Goal: Find contact information: Find contact information

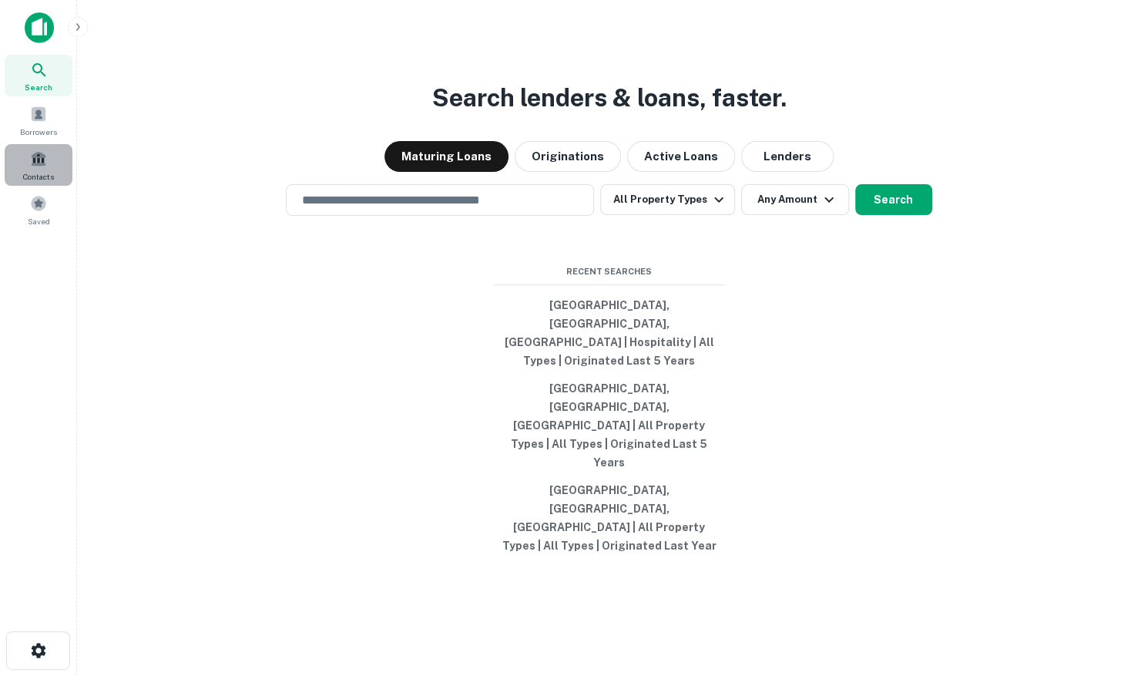
click at [28, 169] on div "Contacts" at bounding box center [39, 165] width 68 height 42
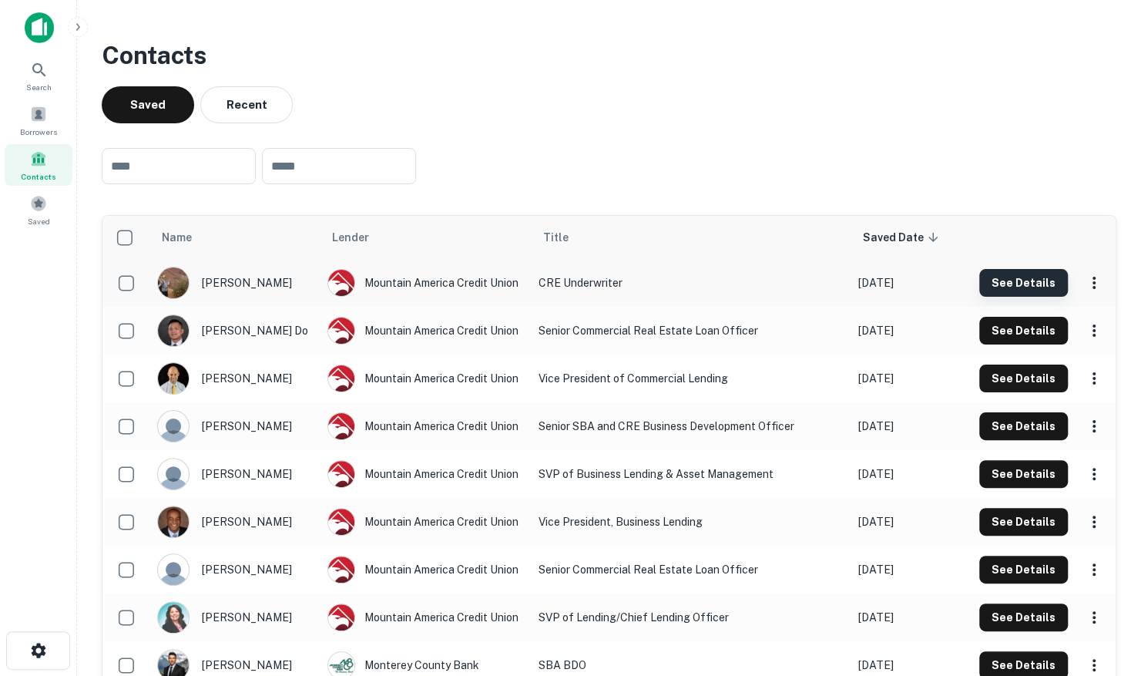
click at [1026, 279] on button "See Details" at bounding box center [1023, 283] width 89 height 28
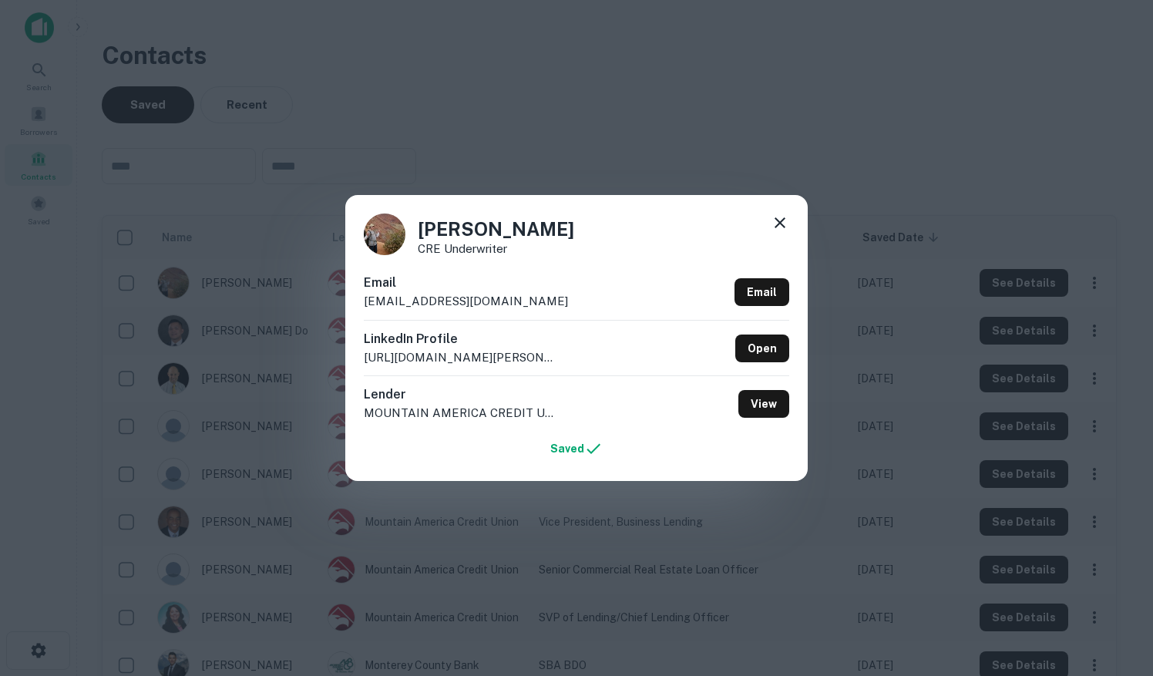
click at [888, 183] on div "[PERSON_NAME] CRE Underwriter Email [EMAIL_ADDRESS][DOMAIN_NAME] Email LinkedIn…" at bounding box center [576, 338] width 1153 height 676
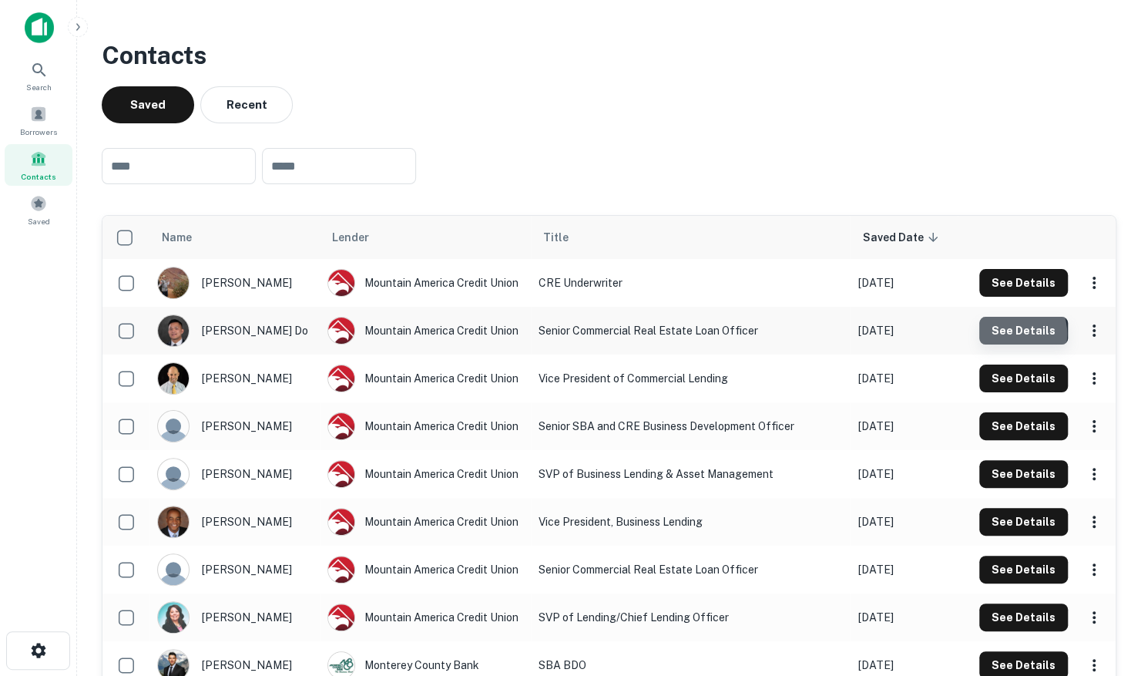
click at [1011, 334] on button "See Details" at bounding box center [1023, 331] width 89 height 28
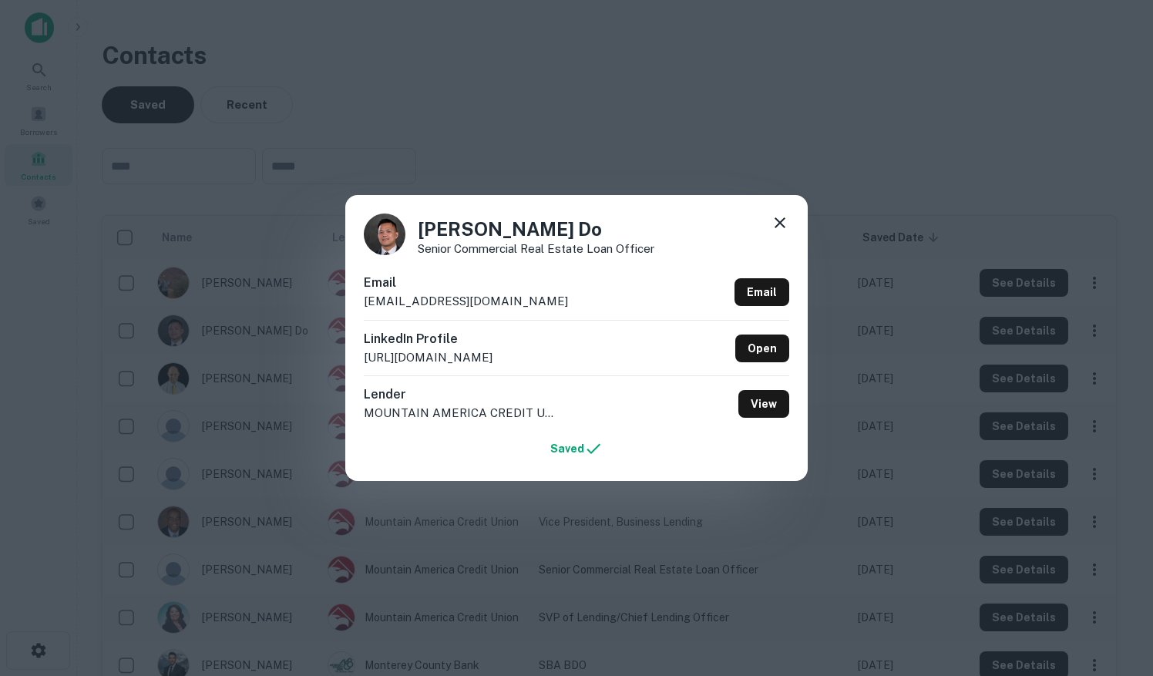
click at [914, 180] on div "[PERSON_NAME] Do Senior Commercial Real Estate Loan Officer Email [EMAIL_ADDRES…" at bounding box center [576, 338] width 1153 height 676
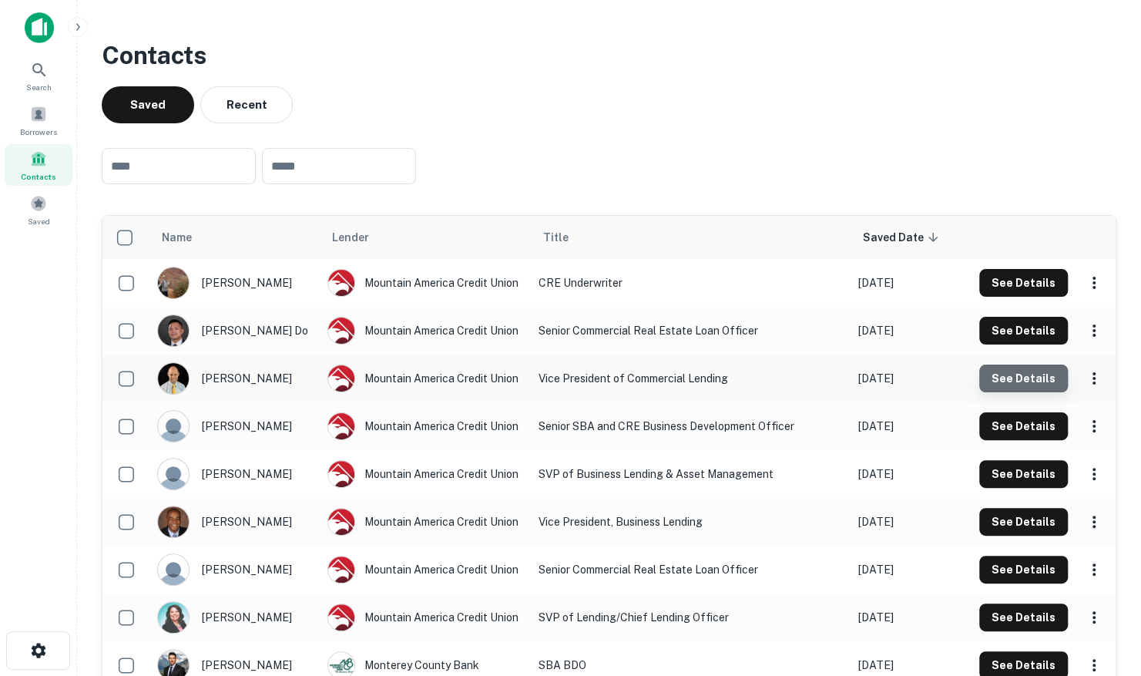
click at [1032, 297] on button "See Details" at bounding box center [1023, 283] width 89 height 28
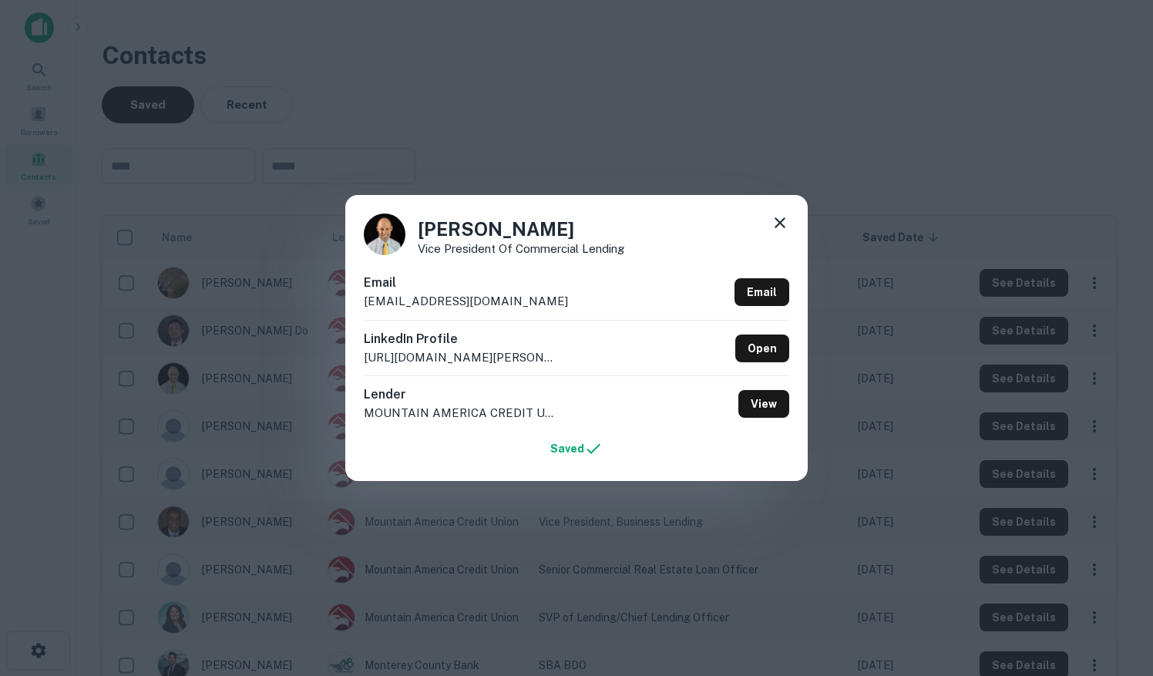
click at [969, 183] on div "[PERSON_NAME] Vice President of Commercial Lending Email [EMAIL_ADDRESS][DOMAIN…" at bounding box center [576, 338] width 1153 height 676
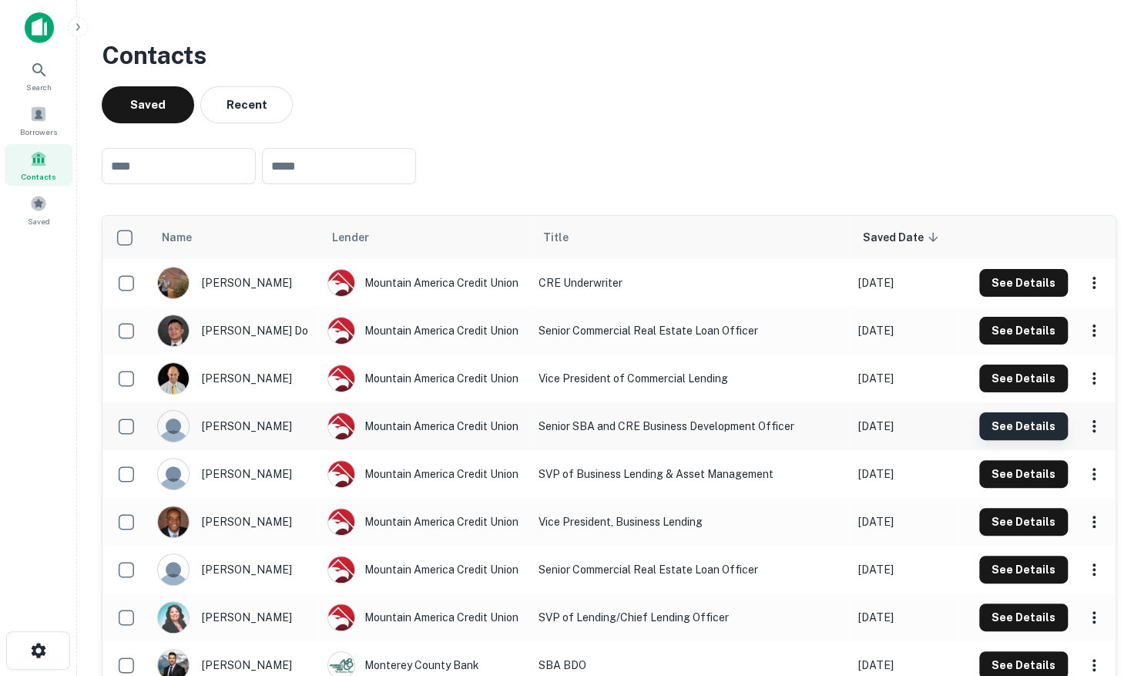
click at [1025, 344] on button "See Details" at bounding box center [1023, 331] width 89 height 28
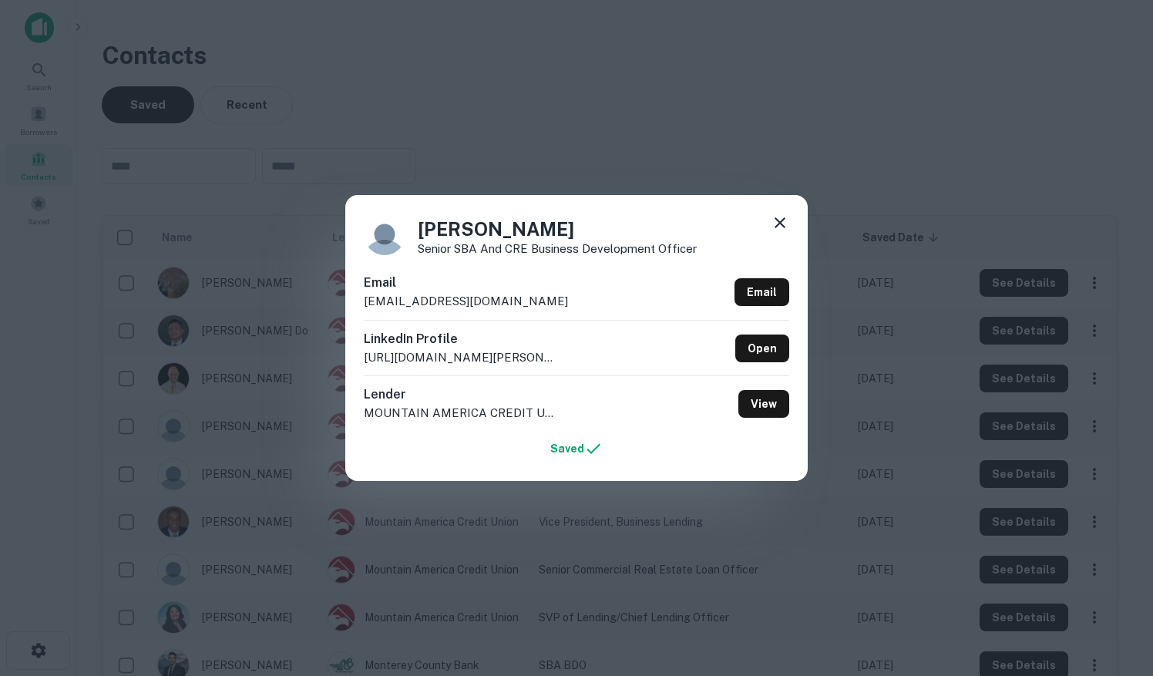
click at [948, 168] on div "[PERSON_NAME] Senior SBA and CRE Business Development Officer Email [EMAIL_ADDR…" at bounding box center [576, 338] width 1153 height 676
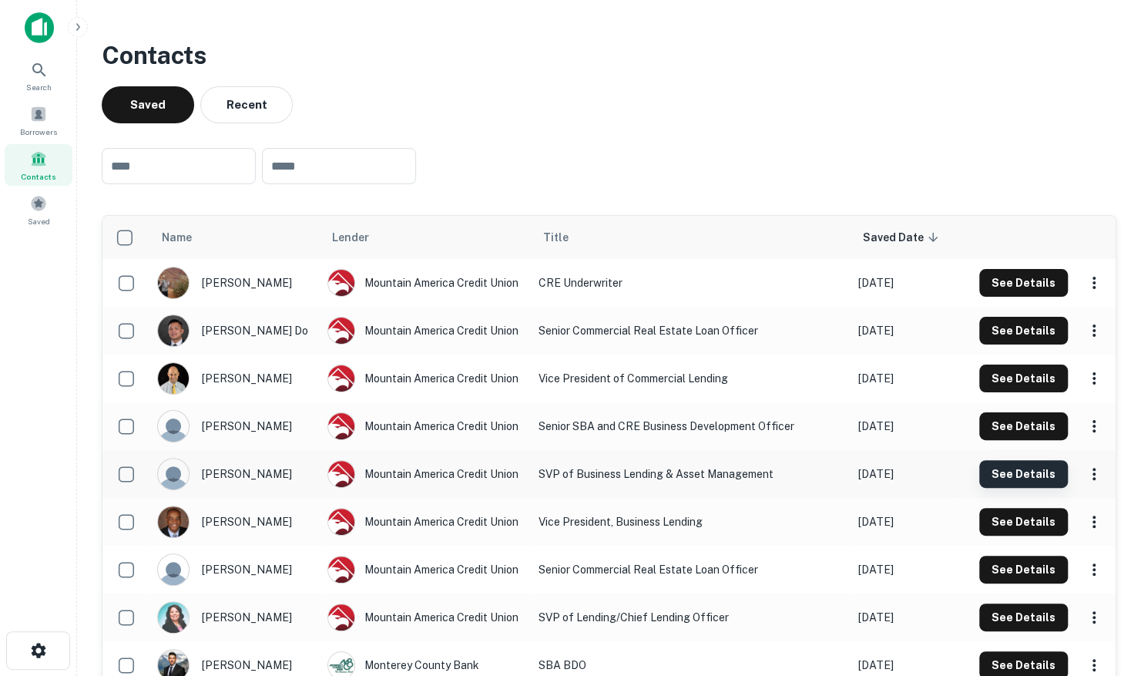
click at [1024, 297] on button "See Details" at bounding box center [1023, 283] width 89 height 28
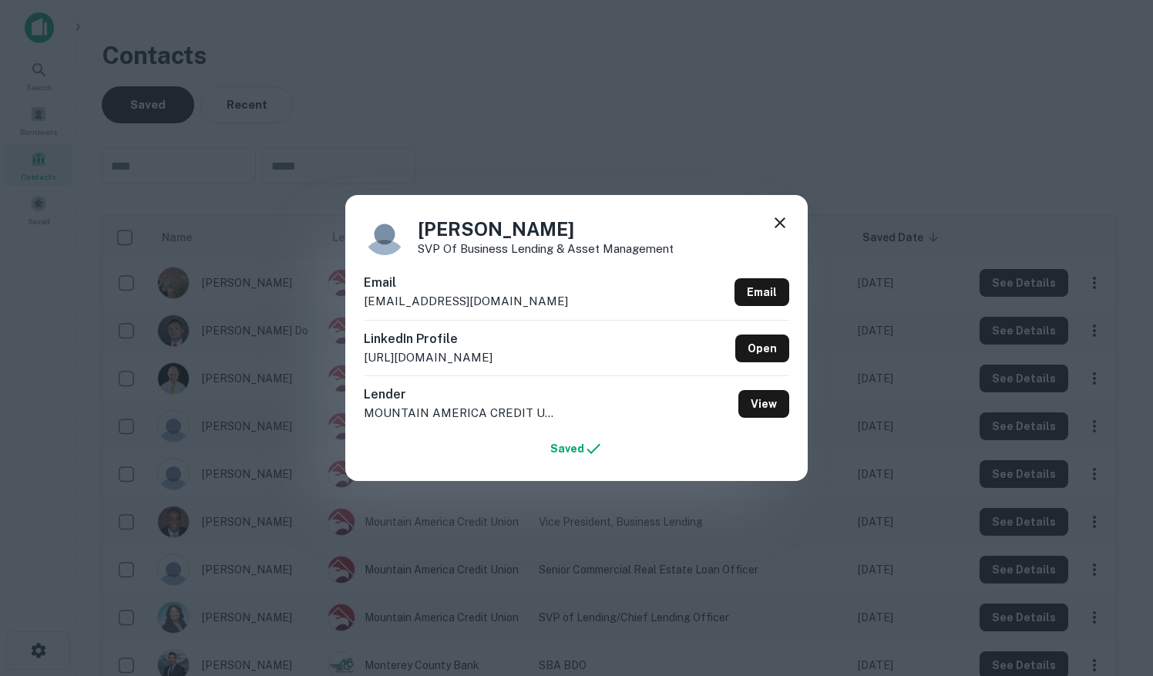
click at [966, 173] on div "[PERSON_NAME] SVP of Business Lending & Asset Management Email [EMAIL_ADDRESS][…" at bounding box center [576, 338] width 1153 height 676
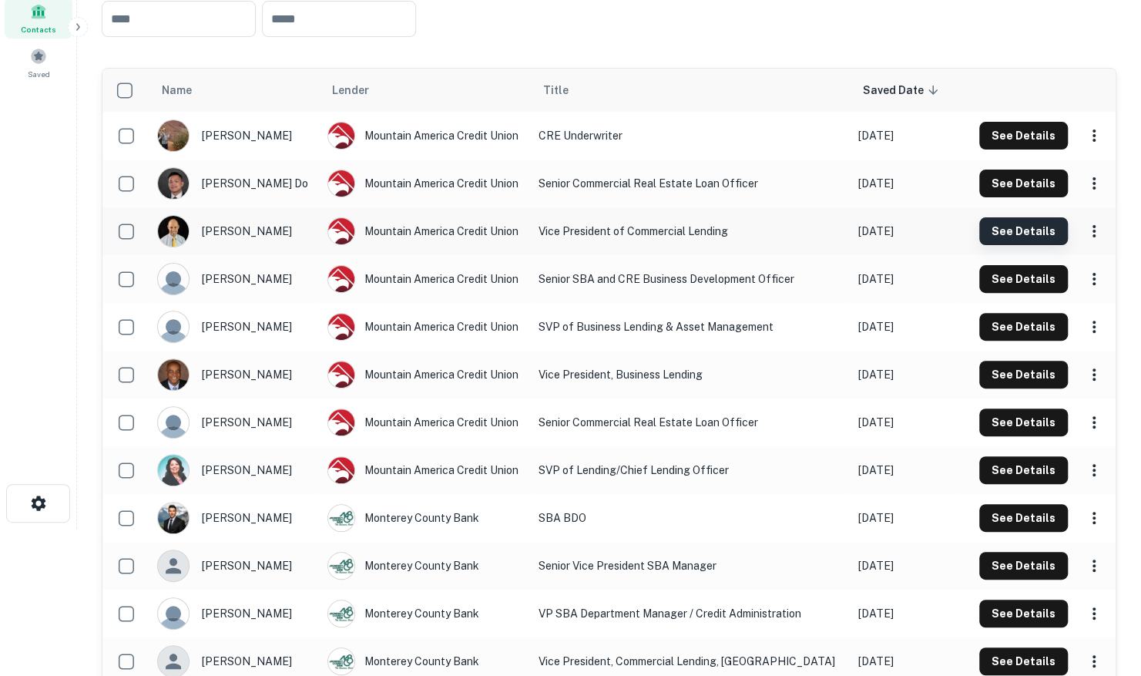
scroll to position [154, 0]
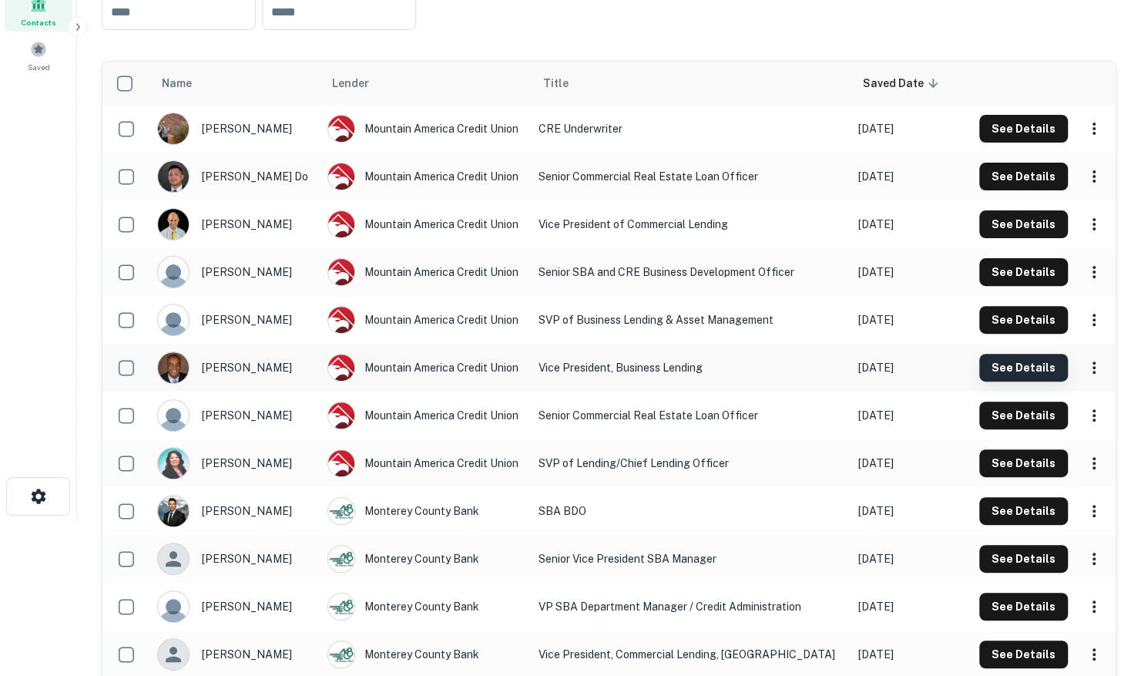
click at [1015, 190] on button "See Details" at bounding box center [1023, 177] width 89 height 28
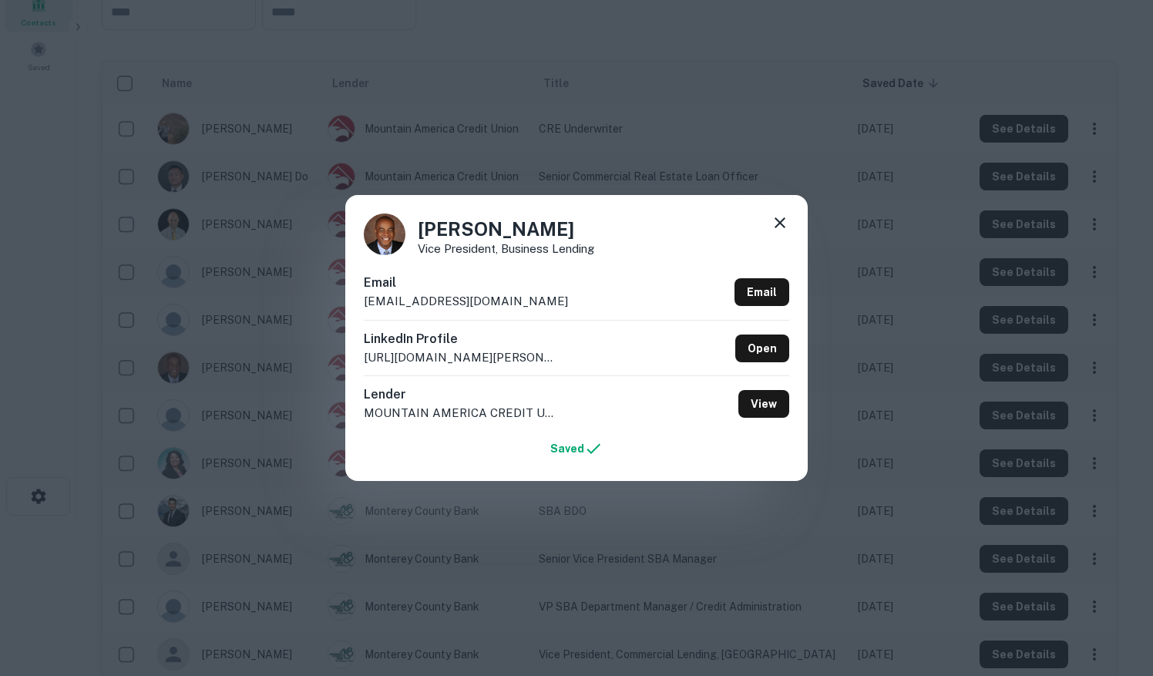
click at [918, 100] on div "[PERSON_NAME] Vice President, Business Lending Email [EMAIL_ADDRESS][DOMAIN_NAM…" at bounding box center [576, 338] width 1153 height 676
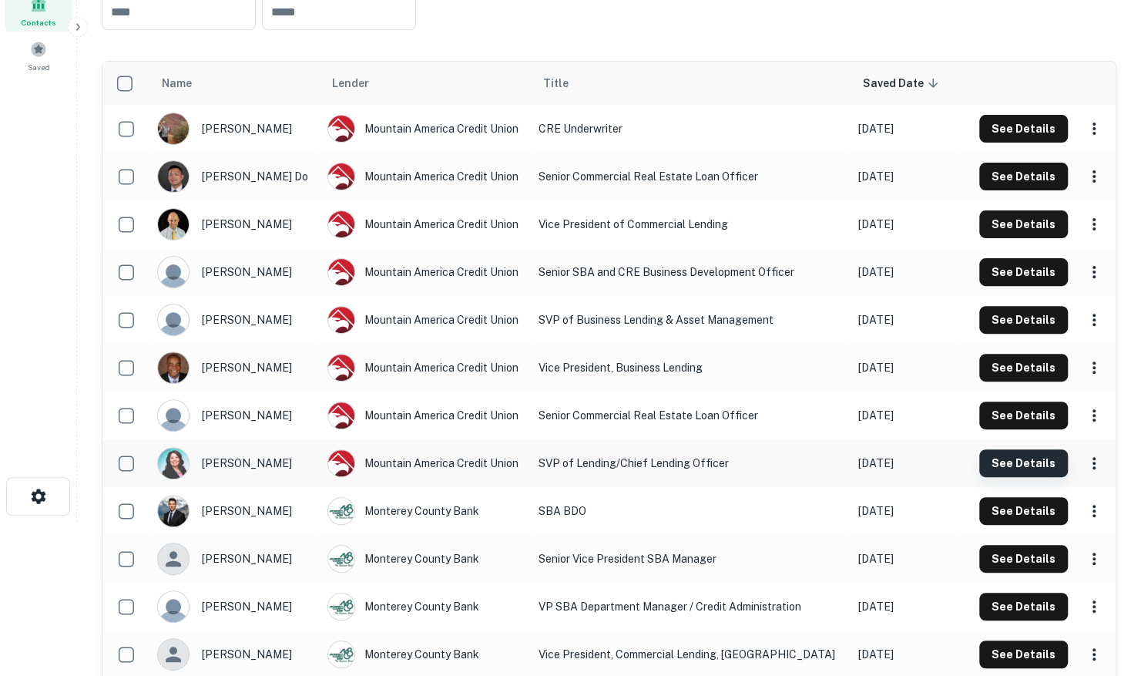
click at [1029, 190] on button "See Details" at bounding box center [1023, 177] width 89 height 28
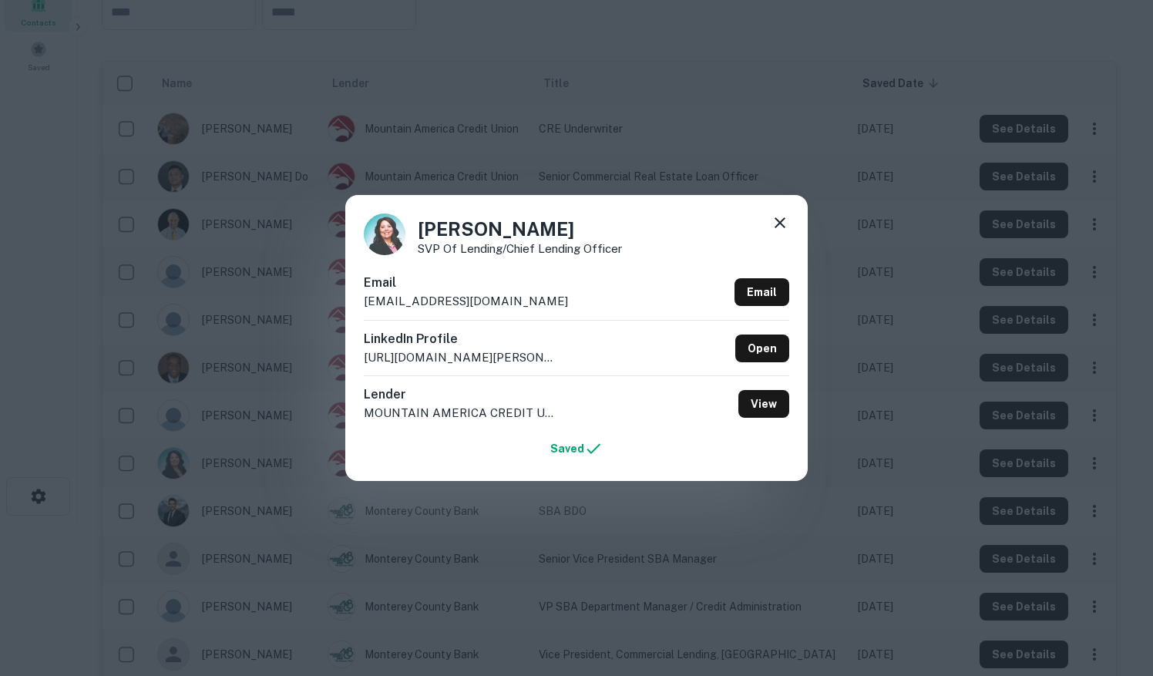
click at [902, 70] on div "[PERSON_NAME] SVP of Lending/Chief Lending Officer Email [EMAIL_ADDRESS][DOMAIN…" at bounding box center [576, 338] width 1153 height 676
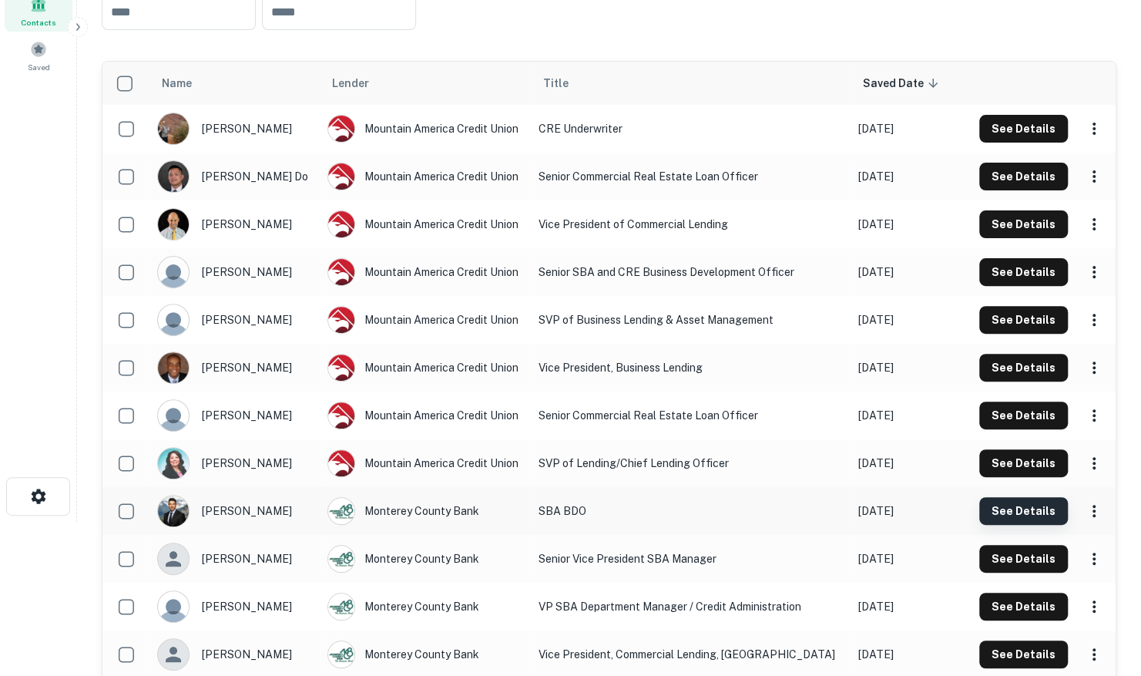
click at [1025, 143] on button "See Details" at bounding box center [1023, 129] width 89 height 28
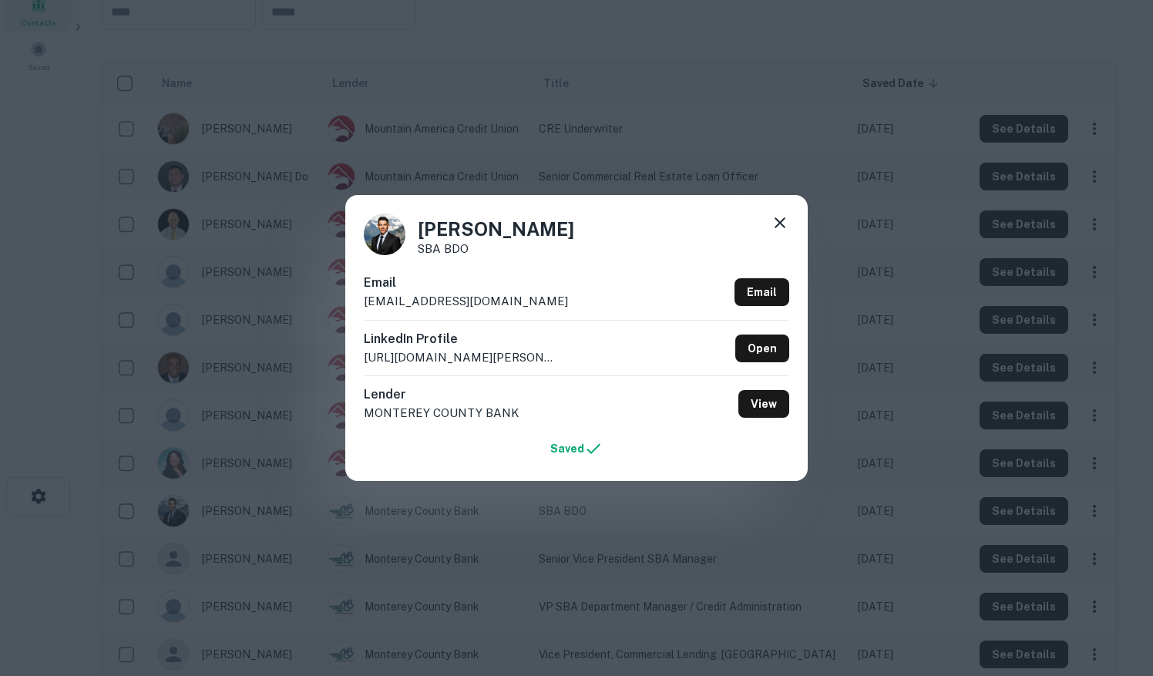
click at [929, 55] on div "[PERSON_NAME] SBA BDO Email [EMAIL_ADDRESS][DOMAIN_NAME] Email LinkedIn Profile…" at bounding box center [576, 338] width 1153 height 676
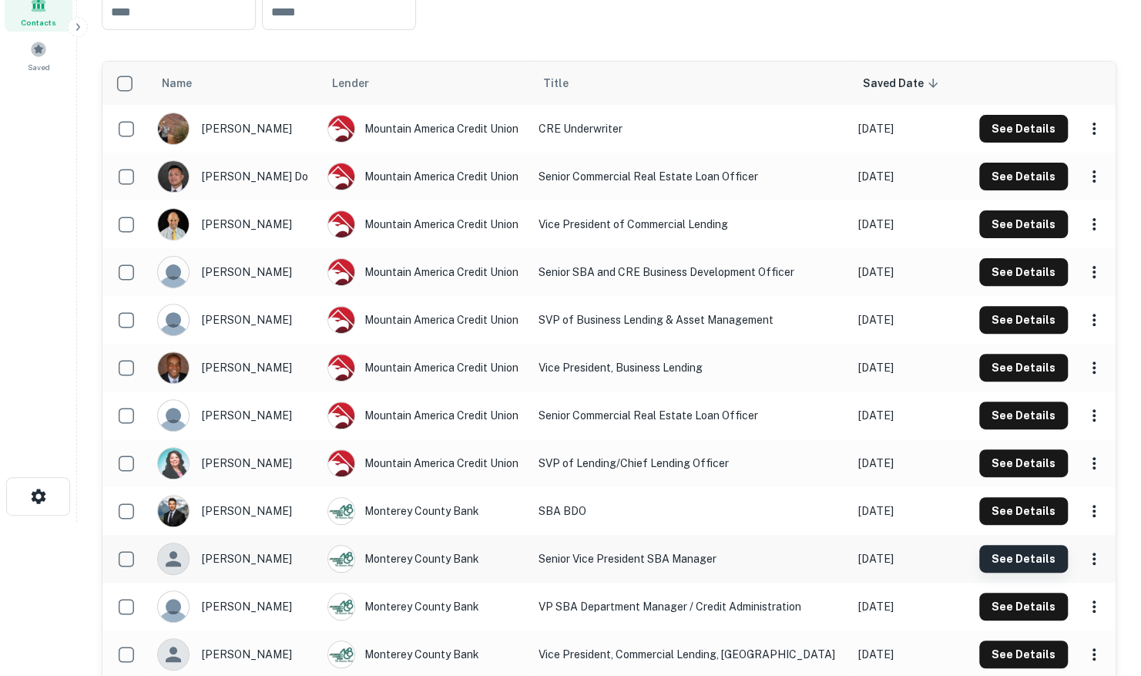
click at [1019, 190] on button "See Details" at bounding box center [1023, 177] width 89 height 28
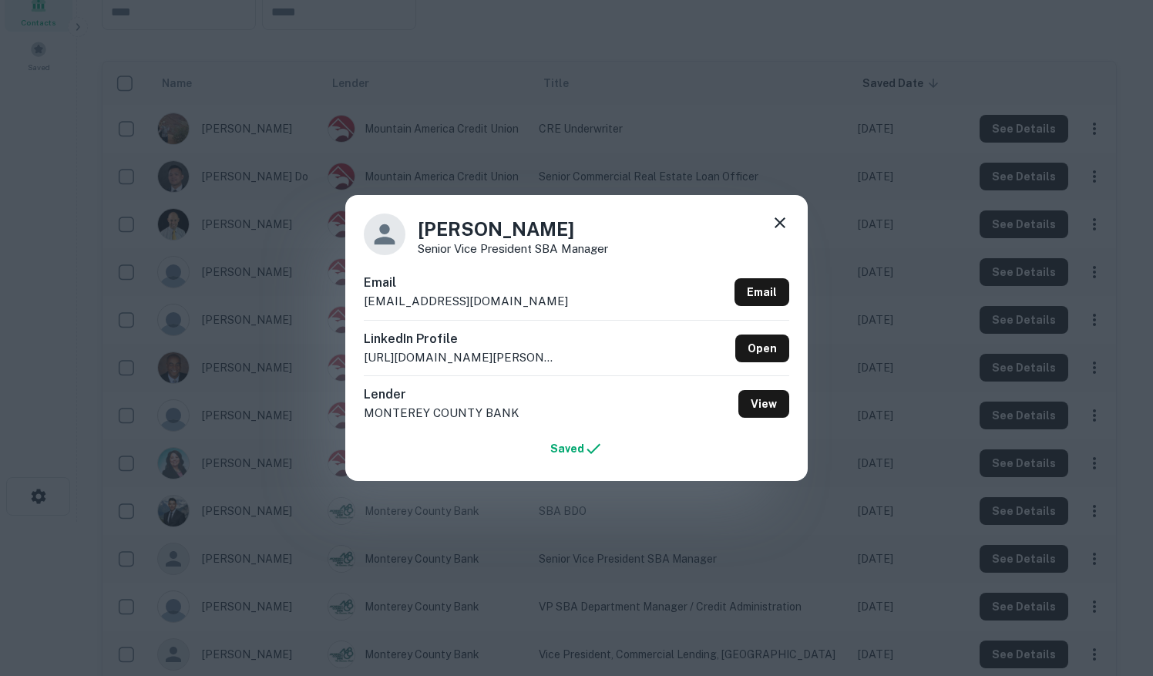
click at [955, 39] on div "[PERSON_NAME] Senior Vice President SBA Manager Email [EMAIL_ADDRESS][DOMAIN_NA…" at bounding box center [576, 338] width 1153 height 676
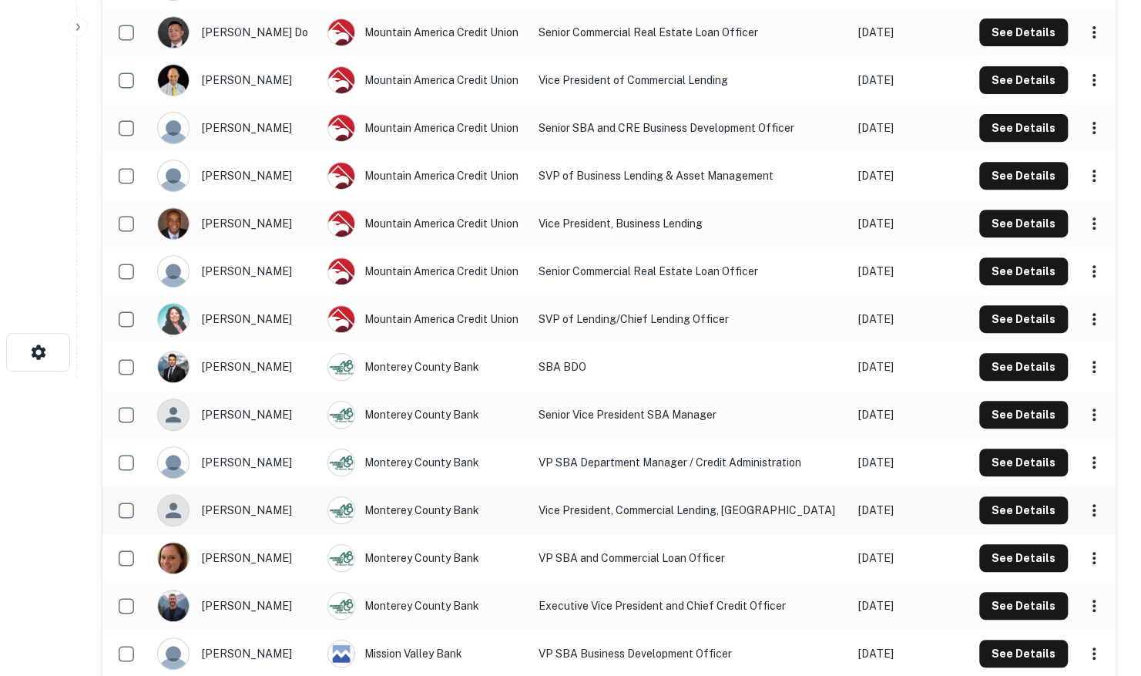
scroll to position [308, 0]
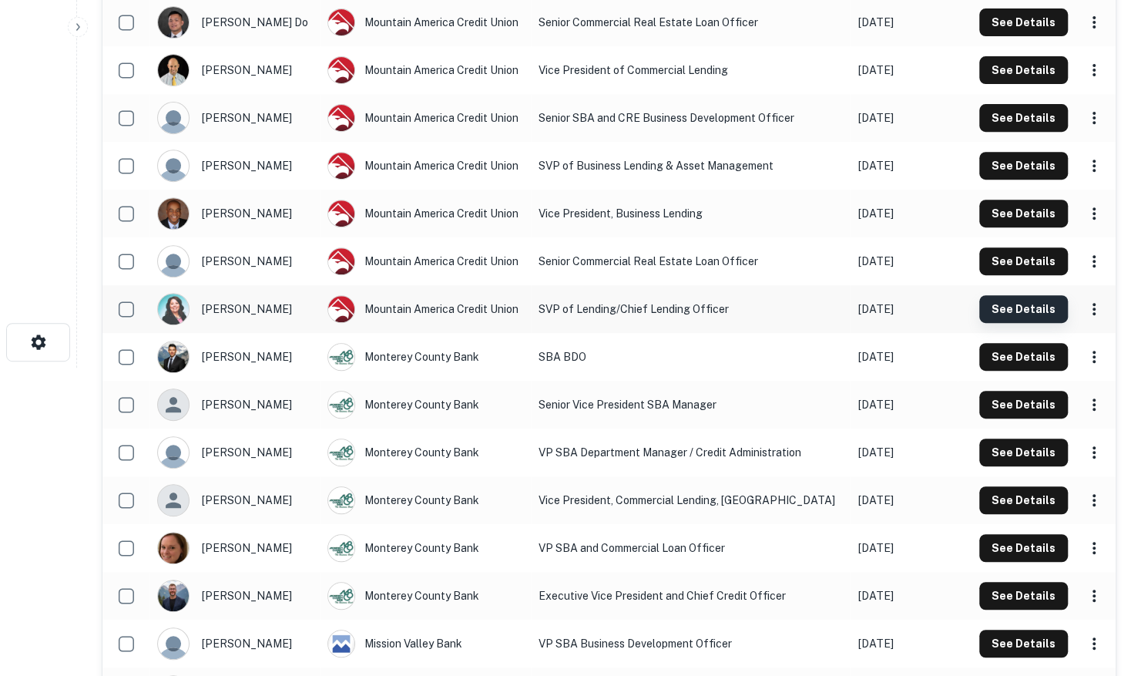
click at [1040, 36] on button "See Details" at bounding box center [1023, 22] width 89 height 28
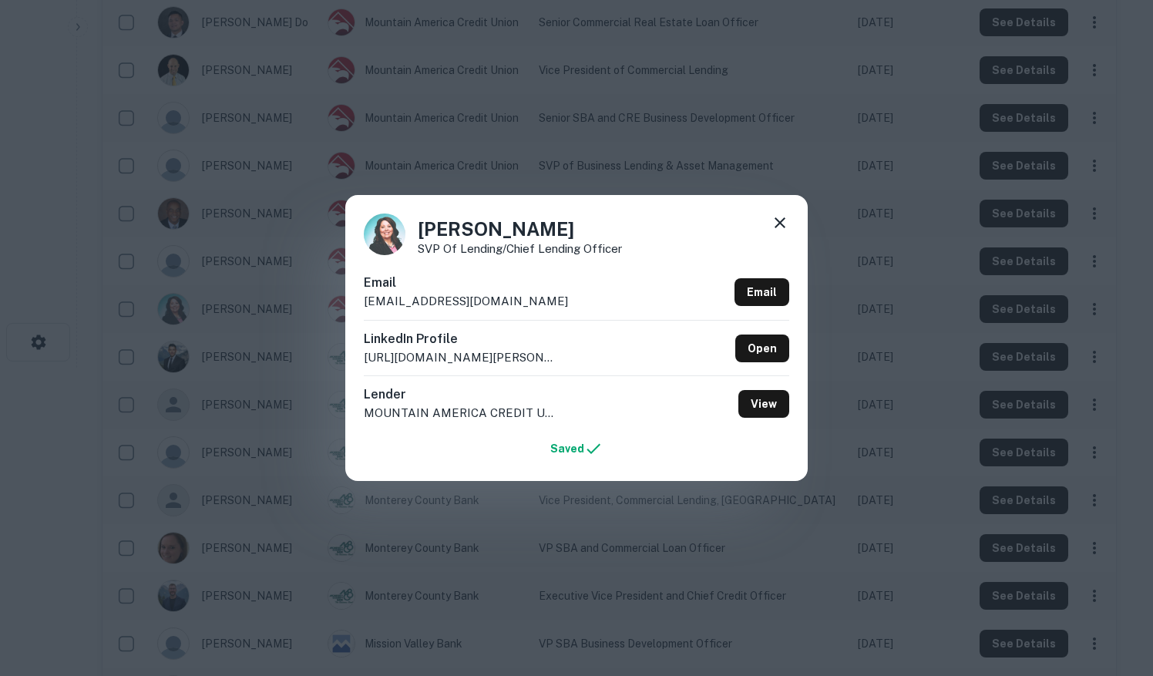
click at [909, 309] on div "[PERSON_NAME] SVP of Lending/Chief Lending Officer Email [EMAIL_ADDRESS][DOMAIN…" at bounding box center [576, 338] width 1153 height 676
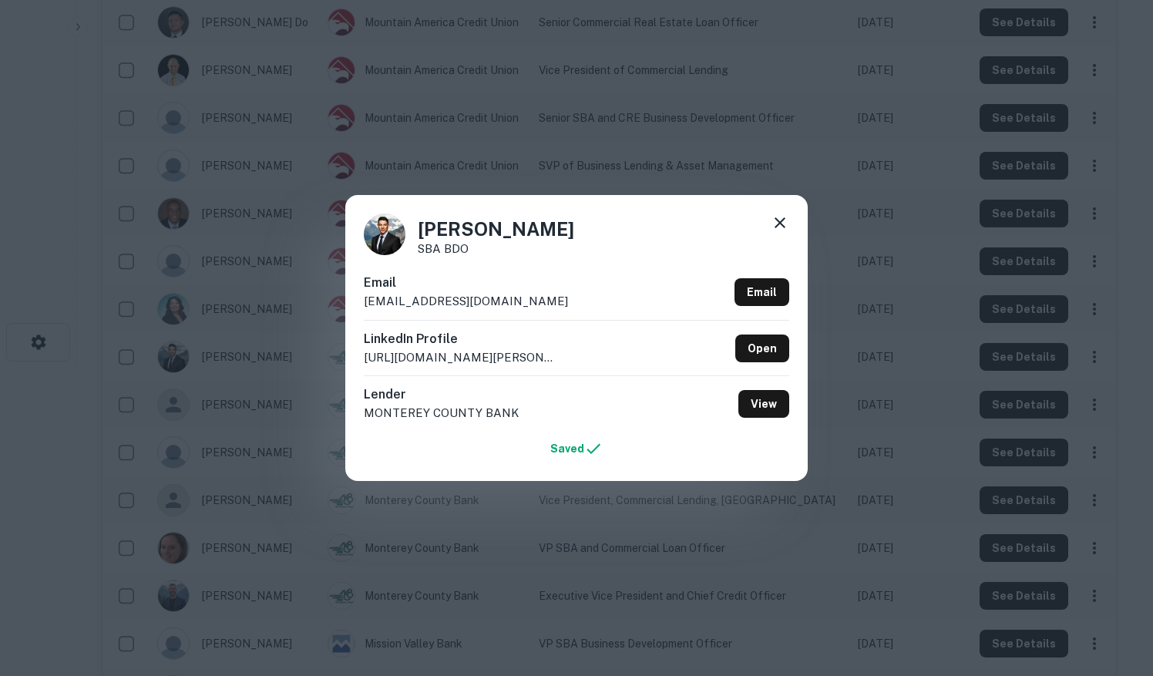
click at [895, 382] on div "[PERSON_NAME] SBA BDO Email [EMAIL_ADDRESS][DOMAIN_NAME] Email LinkedIn Profile…" at bounding box center [576, 338] width 1153 height 676
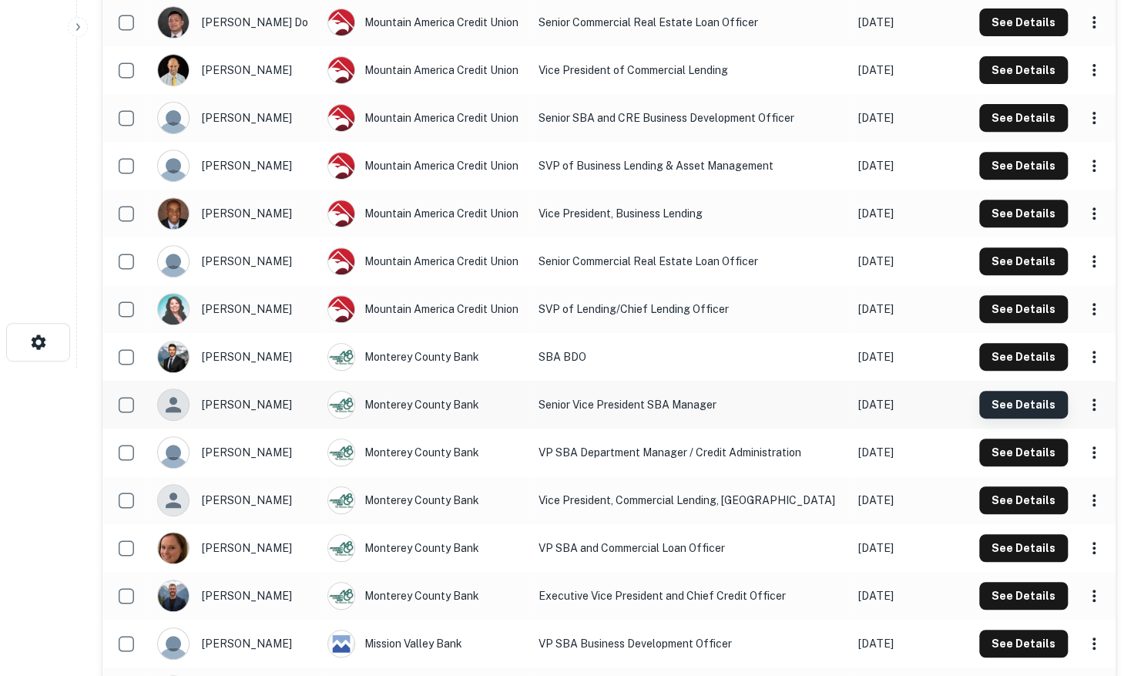
click at [996, 36] on button "See Details" at bounding box center [1023, 22] width 89 height 28
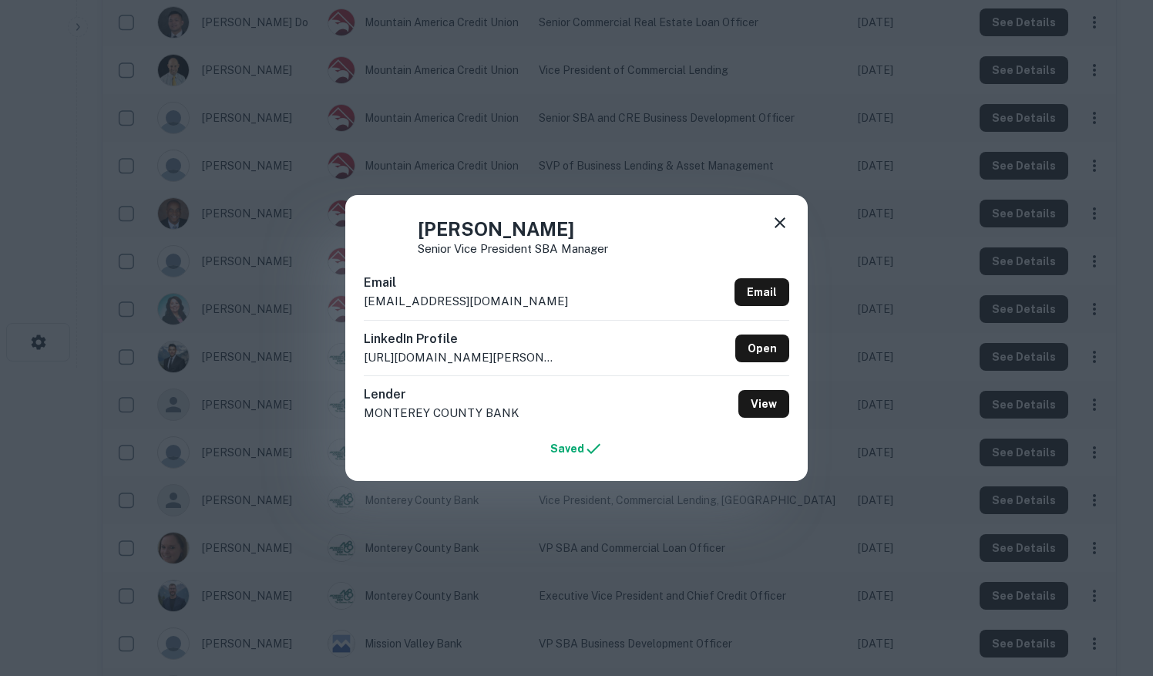
click at [894, 457] on div "[PERSON_NAME] Senior Vice President SBA Manager Email [EMAIL_ADDRESS][DOMAIN_NA…" at bounding box center [576, 338] width 1153 height 676
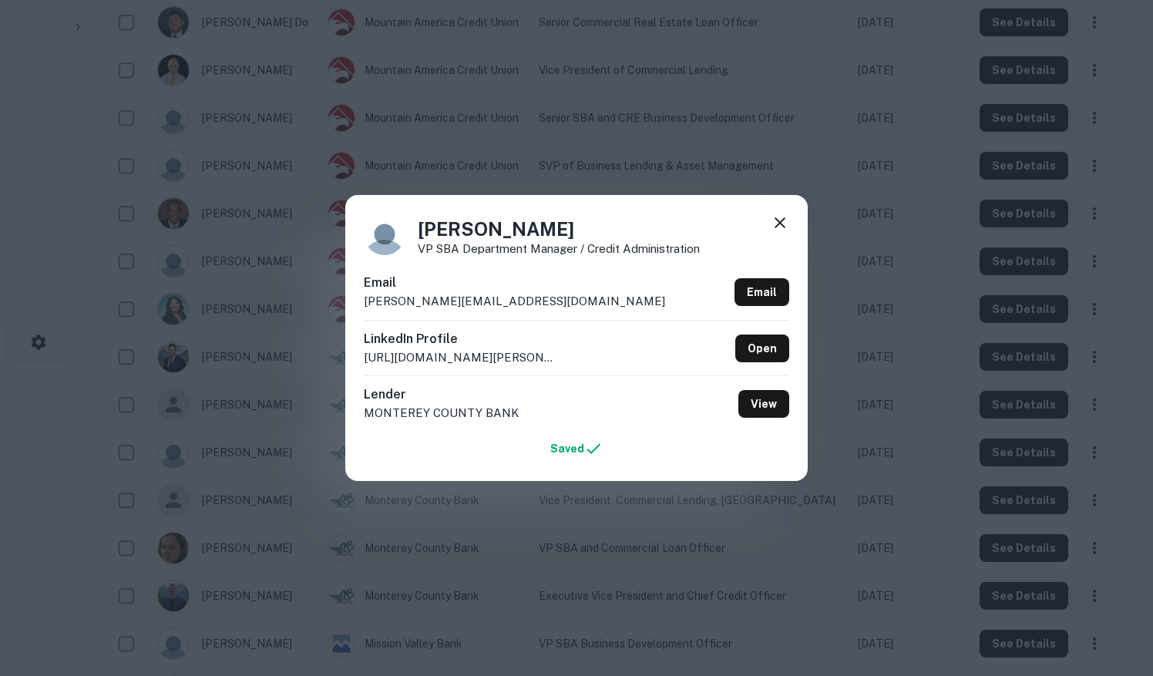
click at [882, 493] on div "[PERSON_NAME] VP SBA Department Manager / Credit Administration Email [PERSON_N…" at bounding box center [576, 338] width 1153 height 676
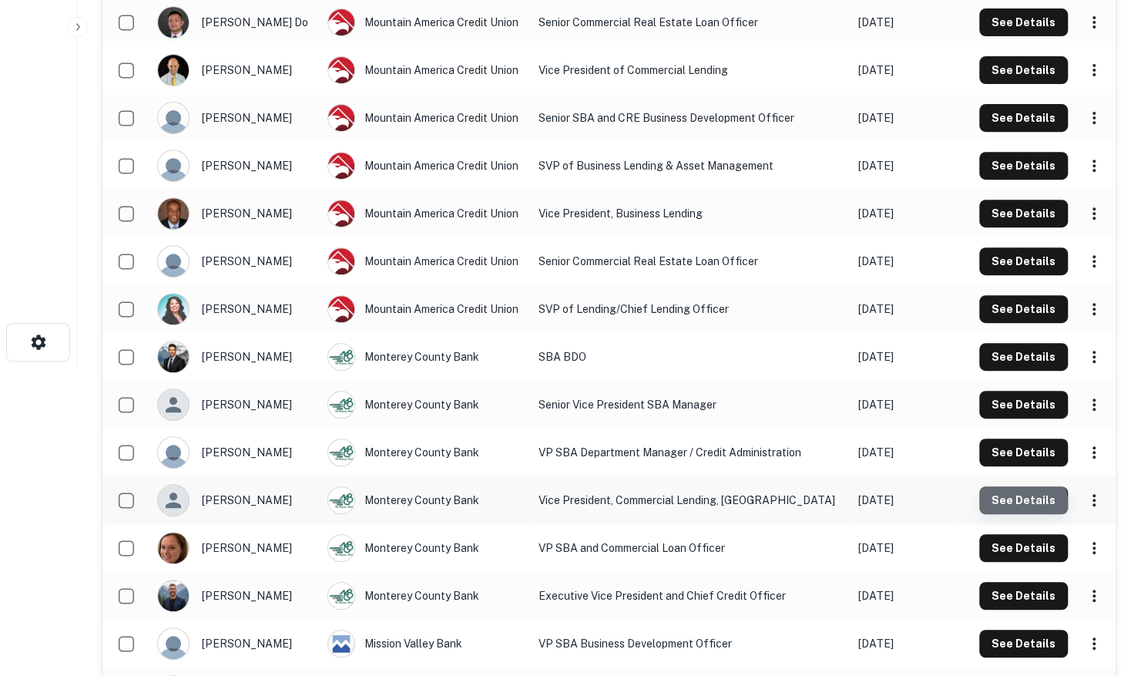
click at [1014, 36] on button "See Details" at bounding box center [1023, 22] width 89 height 28
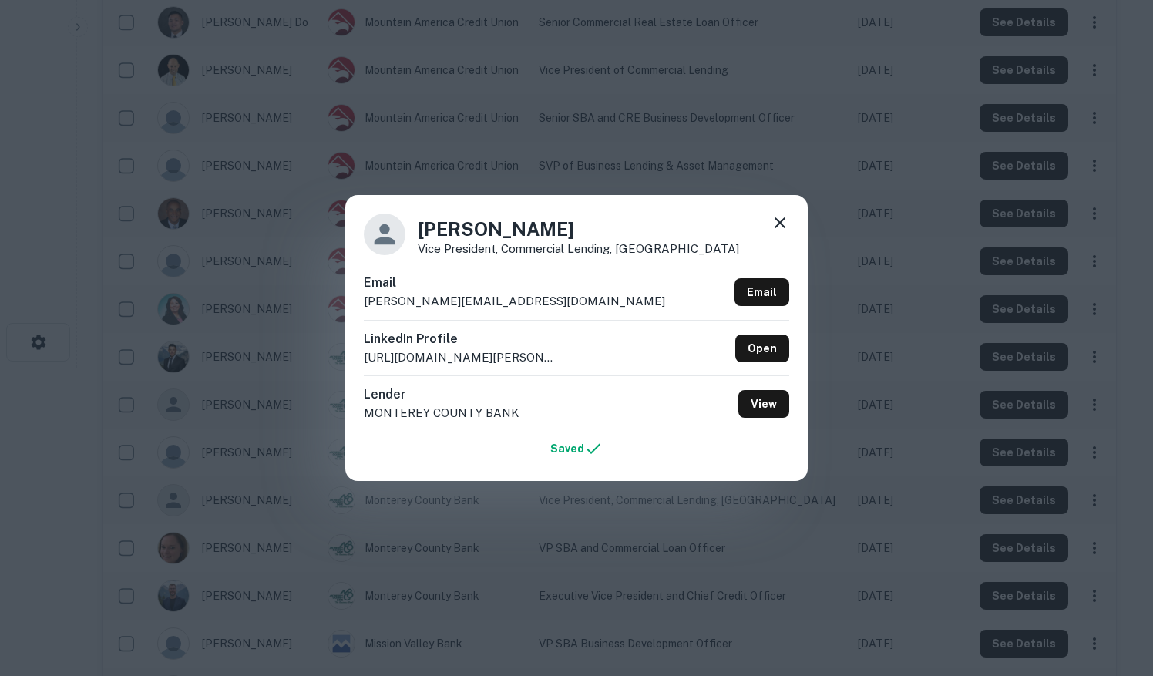
click at [864, 529] on div "[PERSON_NAME] Vice President, Commercial Lending, Monterey County Bank Email [P…" at bounding box center [576, 338] width 1153 height 676
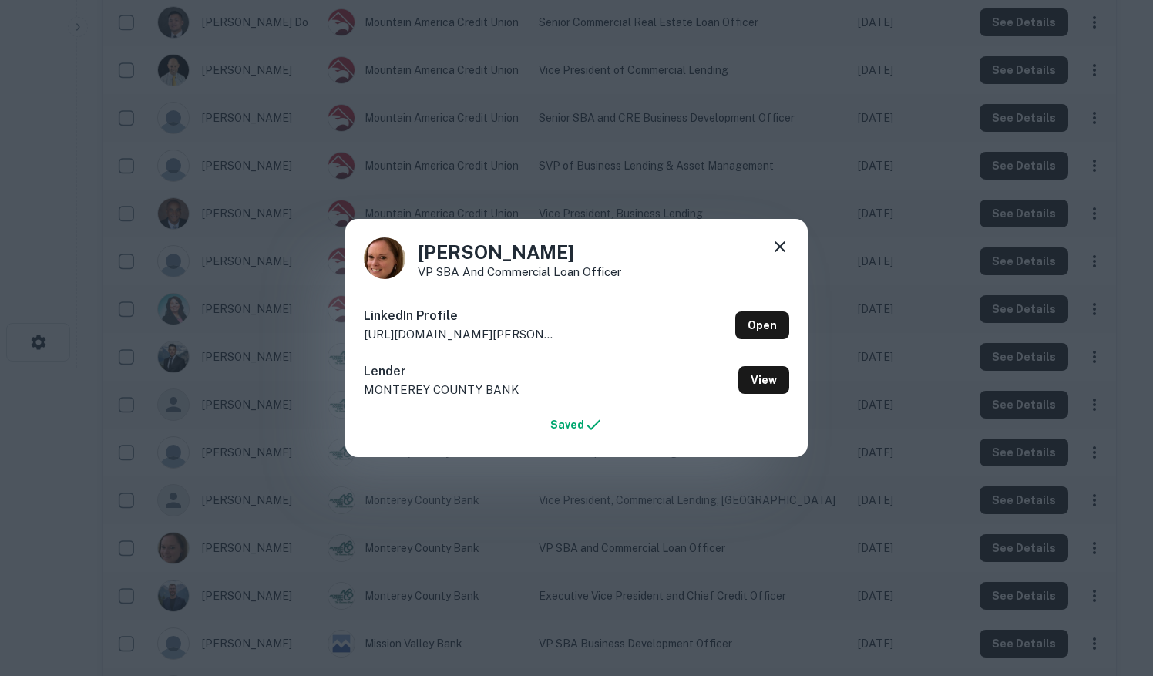
click at [858, 535] on div "[PERSON_NAME] VP SBA and Commercial Loan Officer LinkedIn Profile [URL][DOMAIN_…" at bounding box center [576, 338] width 1153 height 676
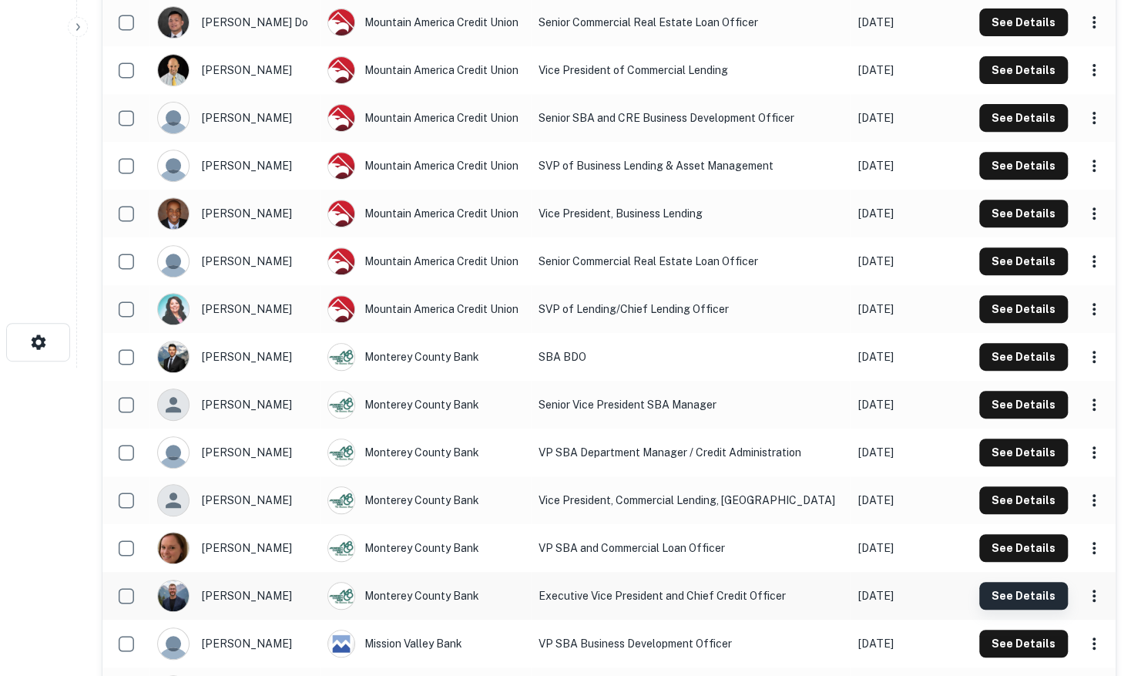
click at [1012, 36] on button "See Details" at bounding box center [1023, 22] width 89 height 28
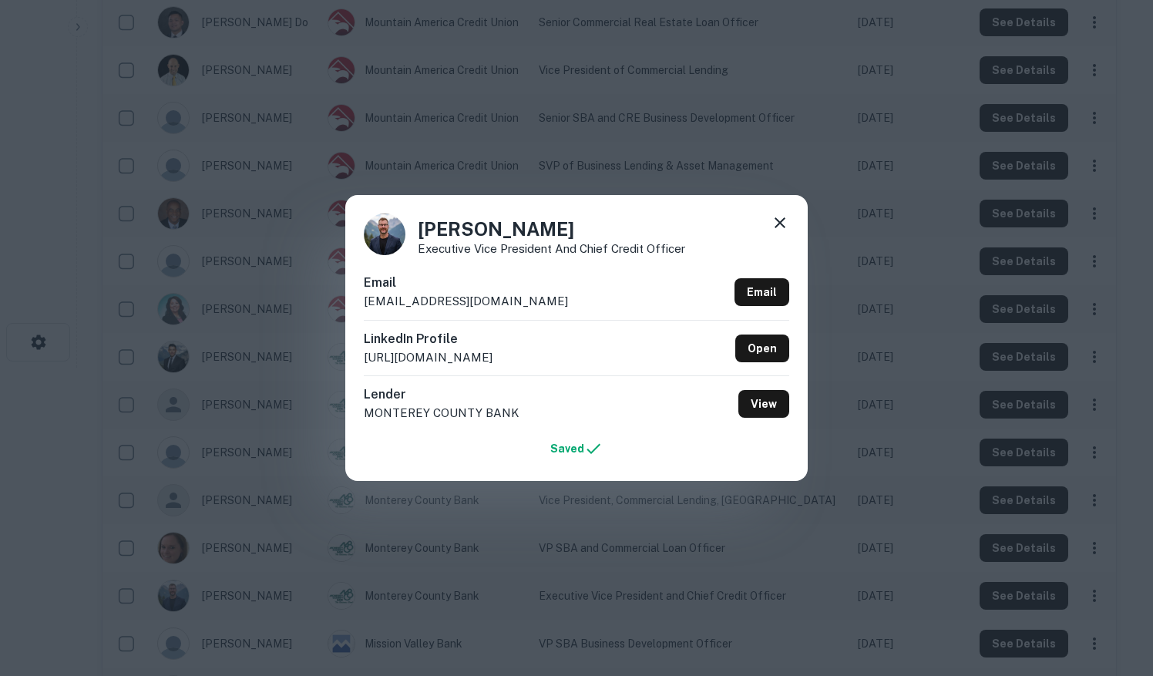
click at [848, 529] on div "[PERSON_NAME] Executive Vice President and Chief Credit Officer Email [EMAIL_AD…" at bounding box center [576, 338] width 1153 height 676
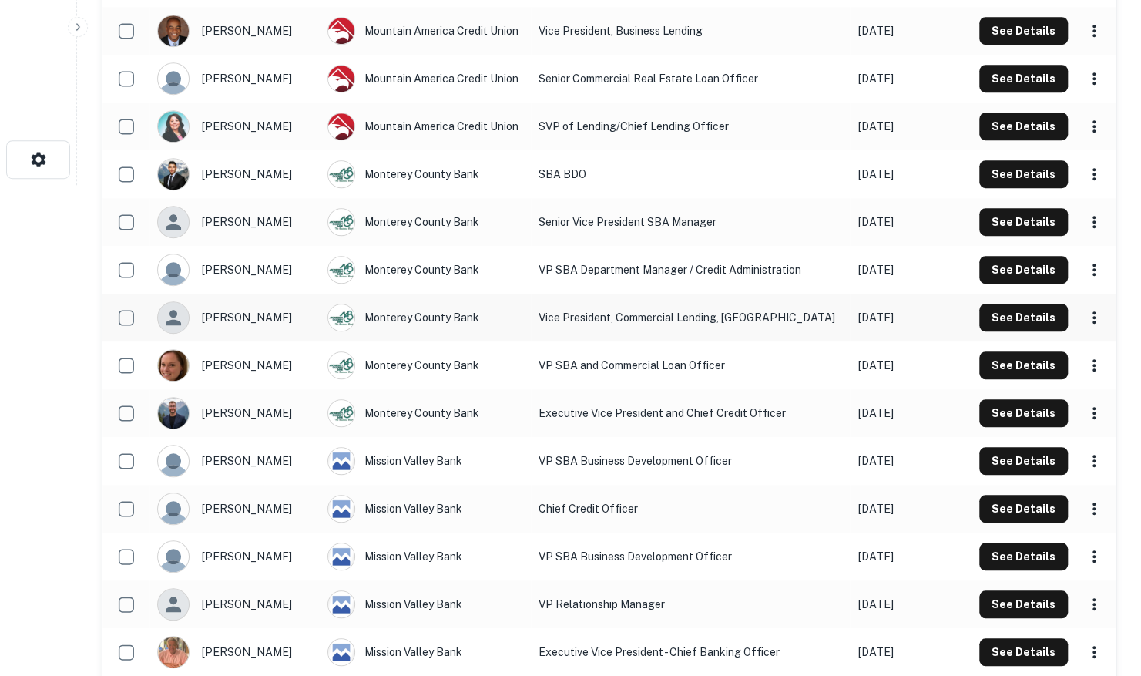
scroll to position [539, 0]
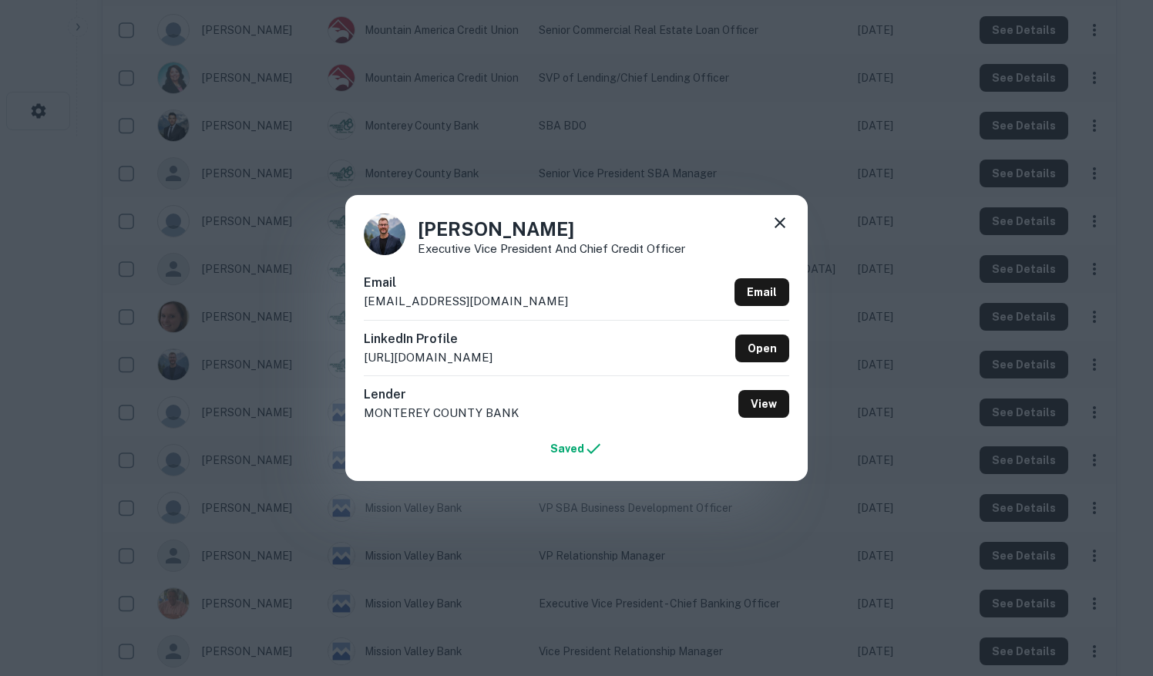
click at [925, 454] on div "[PERSON_NAME] Executive Vice President and Chief Credit Officer Email [EMAIL_AD…" at bounding box center [576, 338] width 1153 height 676
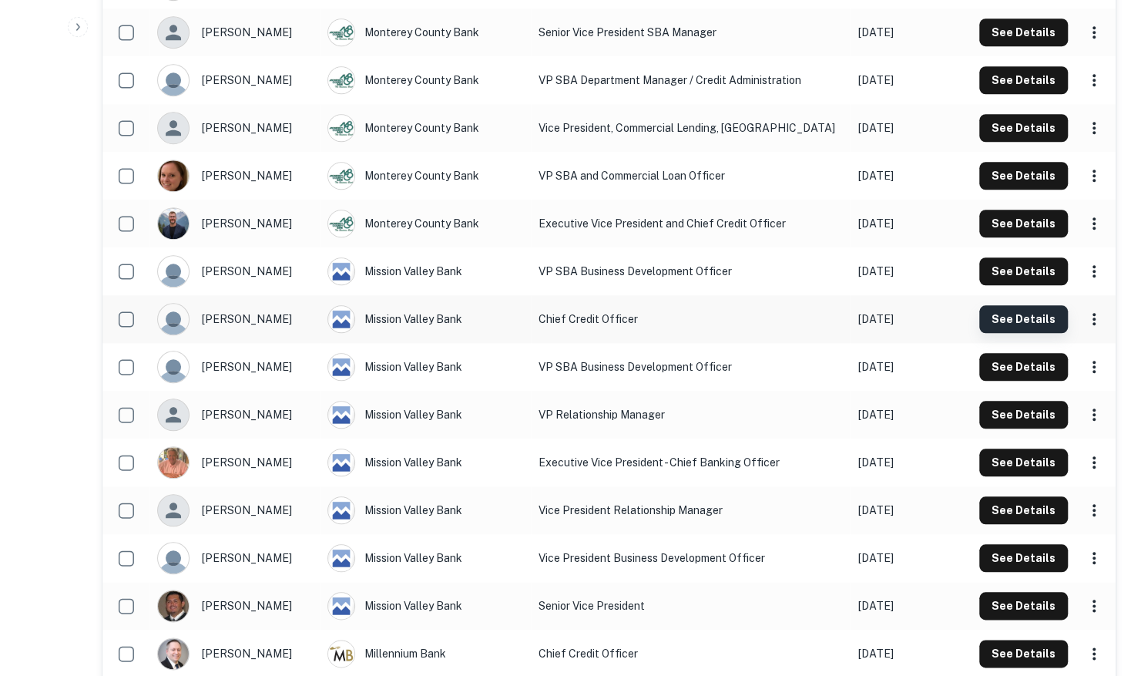
scroll to position [693, 0]
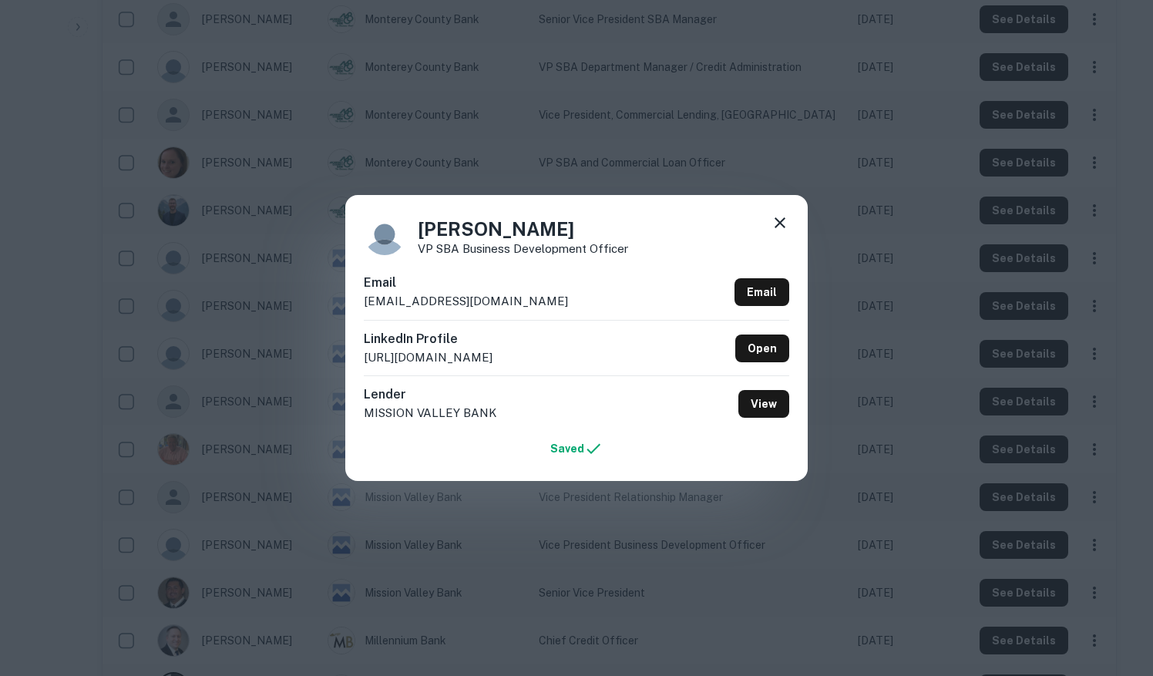
click at [901, 468] on div "[PERSON_NAME] VP SBA Business Development Officer Email [EMAIL_ADDRESS][DOMAIN_…" at bounding box center [576, 338] width 1153 height 676
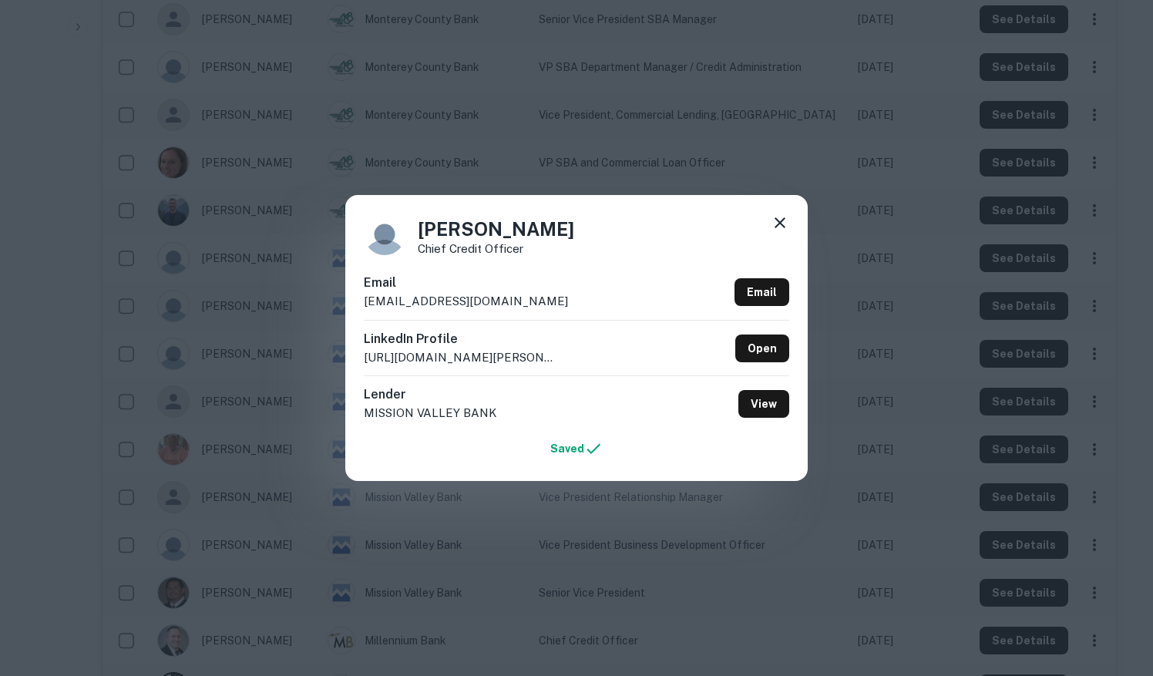
click at [902, 485] on div "[PERSON_NAME] Chief Credit Officer Email [EMAIL_ADDRESS][DOMAIN_NAME] Email Lin…" at bounding box center [576, 338] width 1153 height 676
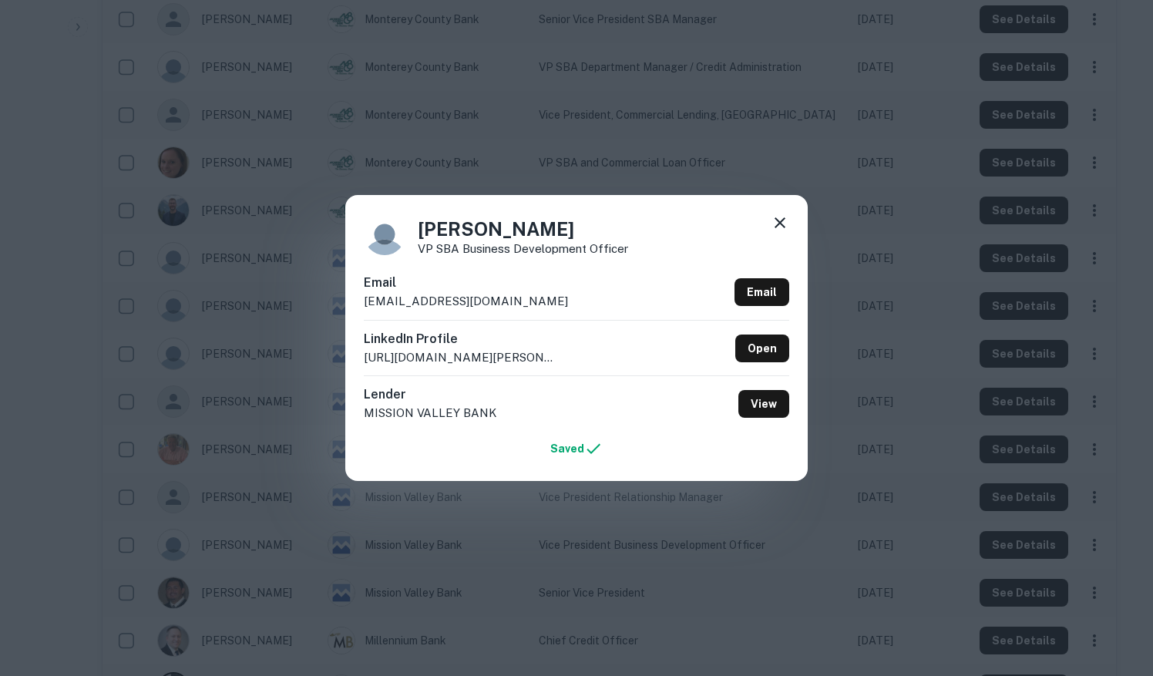
click at [893, 521] on div "[PERSON_NAME] VP SBA Business Development Officer Email [EMAIL_ADDRESS][DOMAIN_…" at bounding box center [576, 338] width 1153 height 676
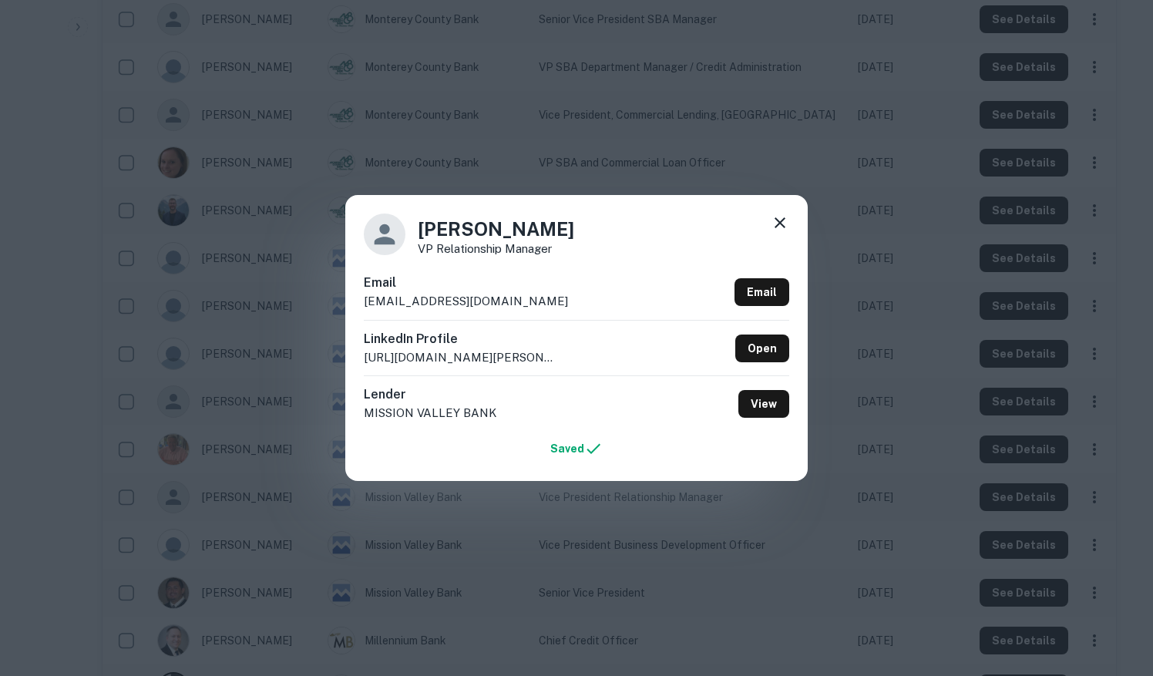
click at [894, 543] on div "[PERSON_NAME] VP Relationship Manager Email [EMAIL_ADDRESS][DOMAIN_NAME] Email …" at bounding box center [576, 338] width 1153 height 676
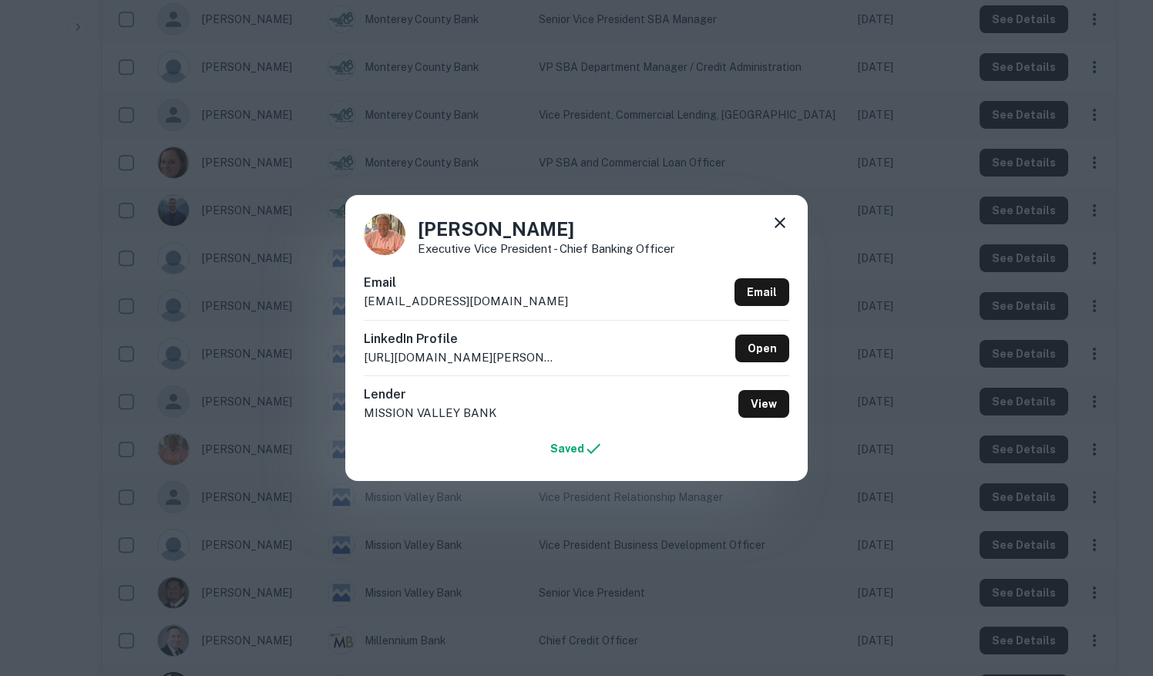
click at [886, 521] on div "[PERSON_NAME] Executive Vice President - Chief Banking Officer Email [EMAIL_ADD…" at bounding box center [576, 338] width 1153 height 676
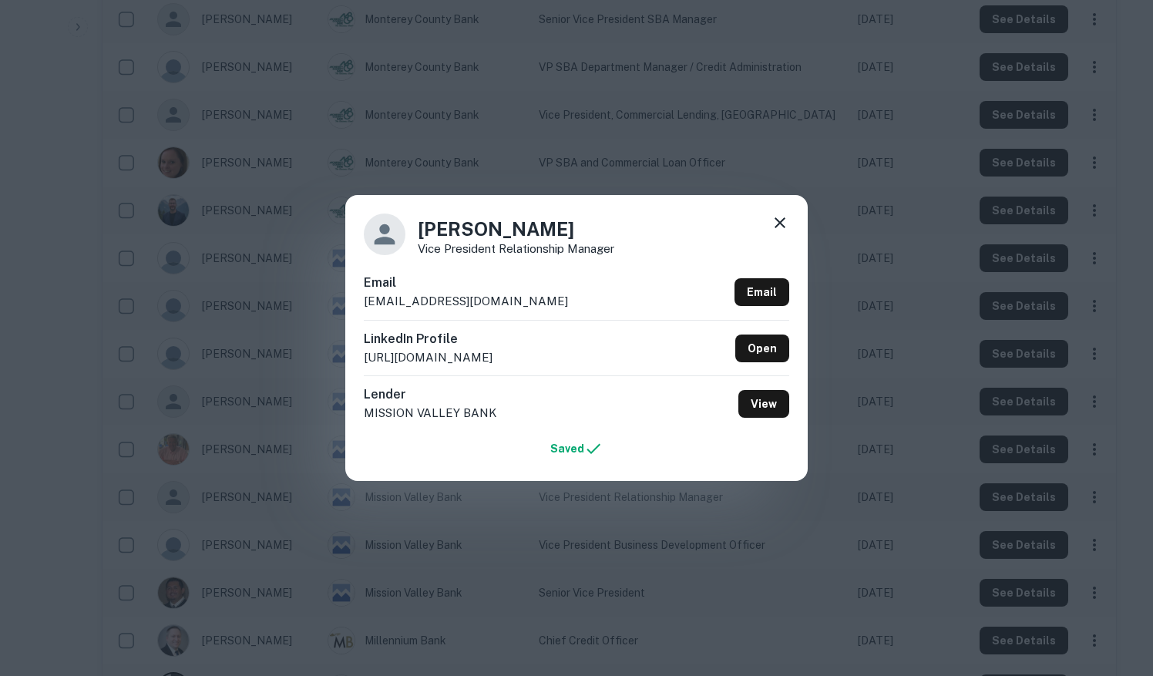
click at [858, 574] on div "[PERSON_NAME] Vice President Relationship Manager Email [EMAIL_ADDRESS][DOMAIN_…" at bounding box center [576, 338] width 1153 height 676
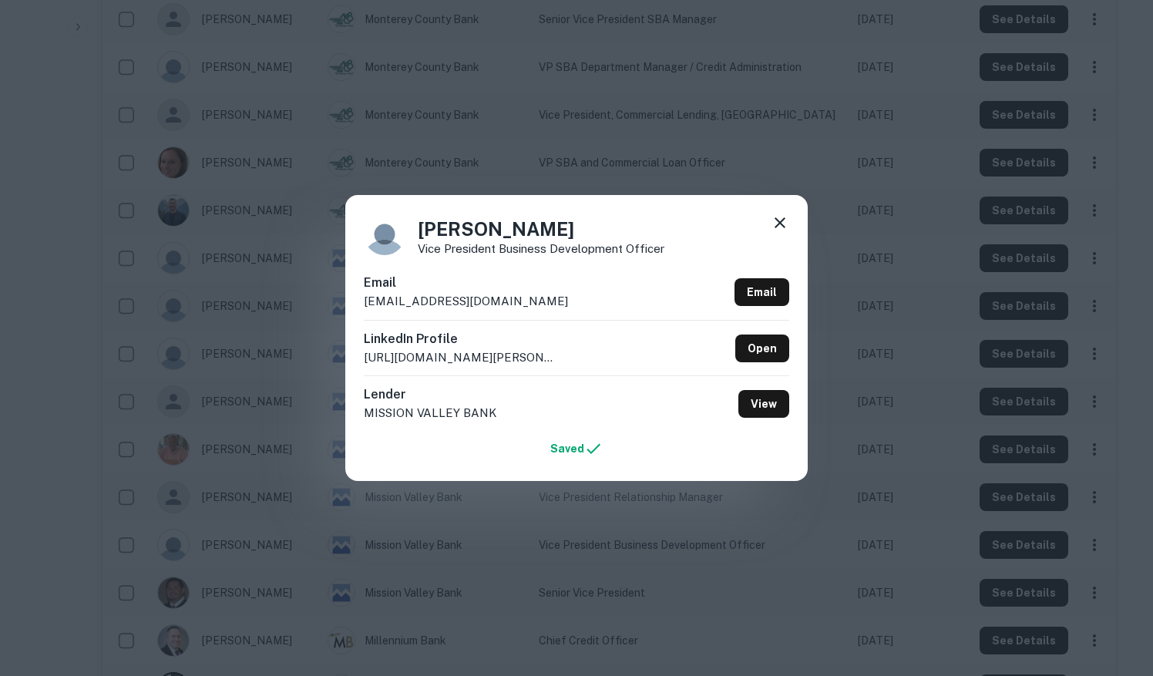
click at [861, 564] on div "[PERSON_NAME] Vice President Business Development Officer Email [EMAIL_ADDRESS]…" at bounding box center [576, 338] width 1153 height 676
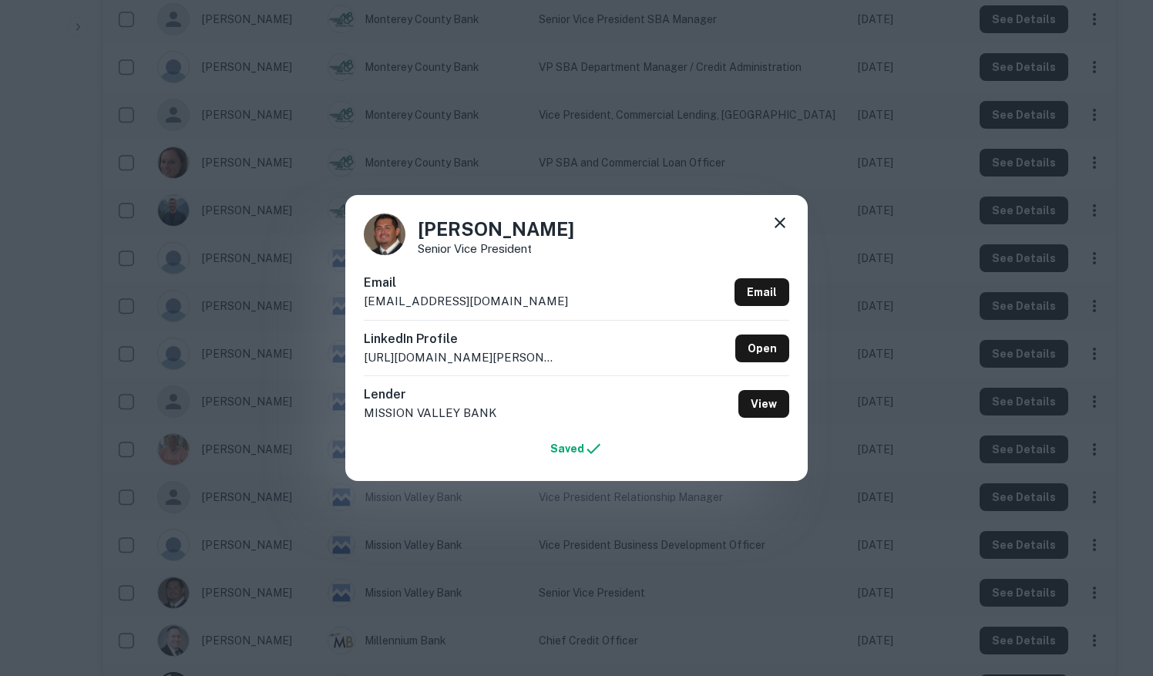
click at [857, 564] on div "[PERSON_NAME] Senior Vice President Email [EMAIL_ADDRESS][DOMAIN_NAME] Email Li…" at bounding box center [576, 338] width 1153 height 676
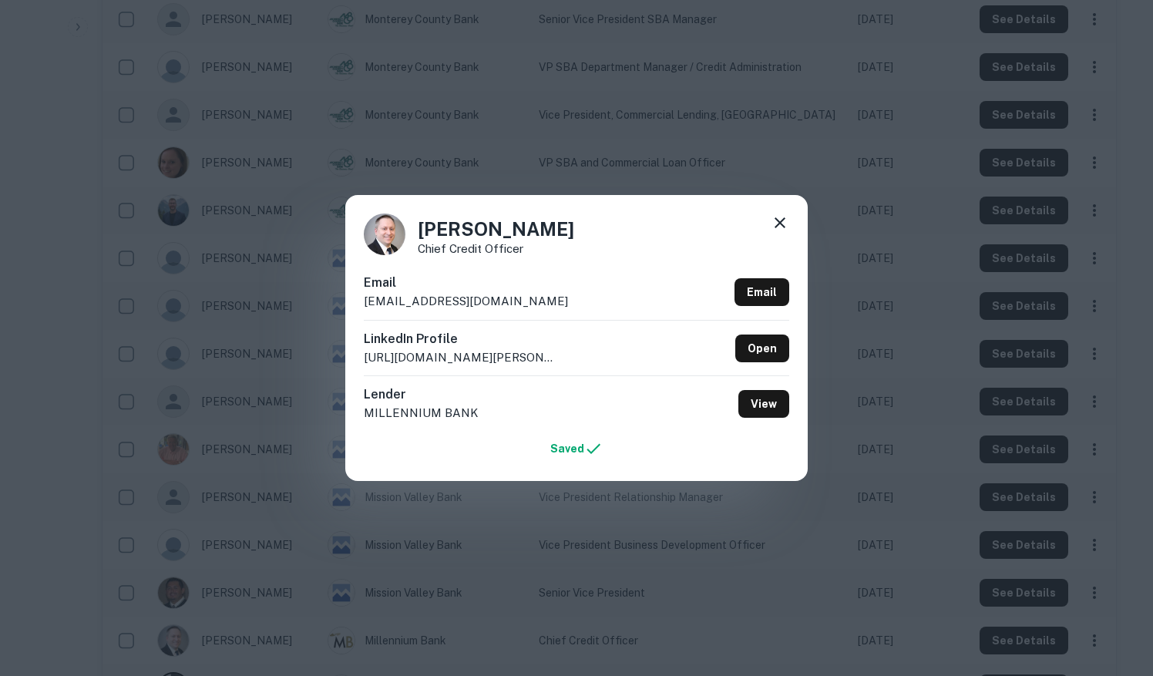
click at [870, 571] on div "[PERSON_NAME] Chief Credit Officer Email [EMAIL_ADDRESS][DOMAIN_NAME] Email Lin…" at bounding box center [576, 338] width 1153 height 676
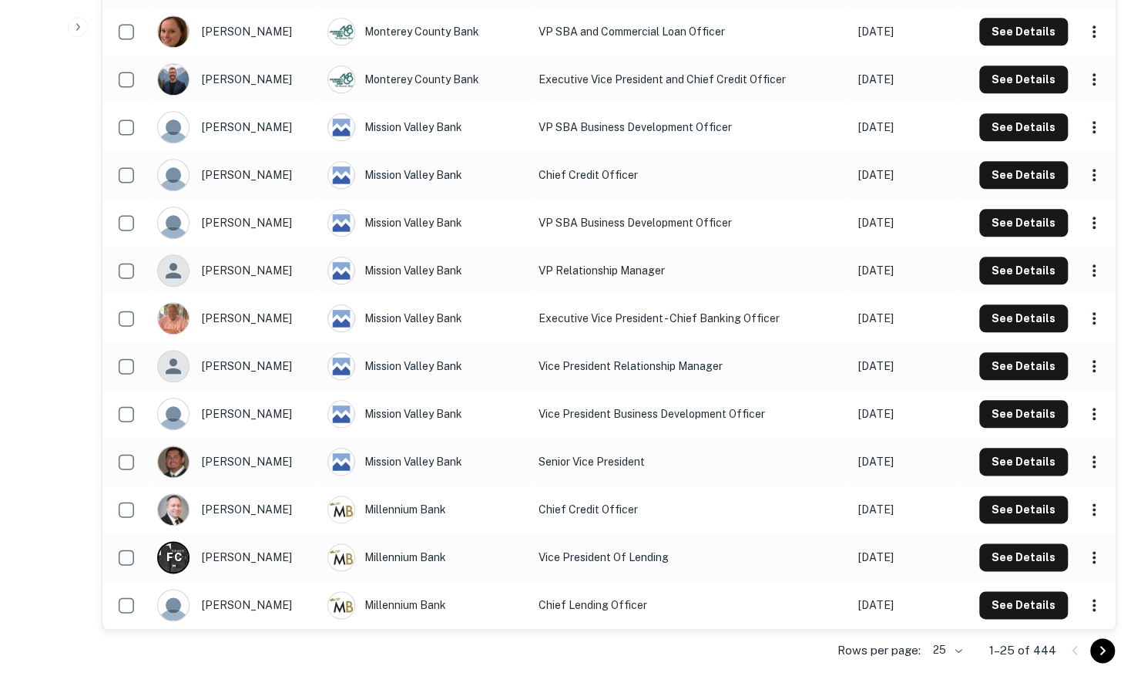
scroll to position [831, 0]
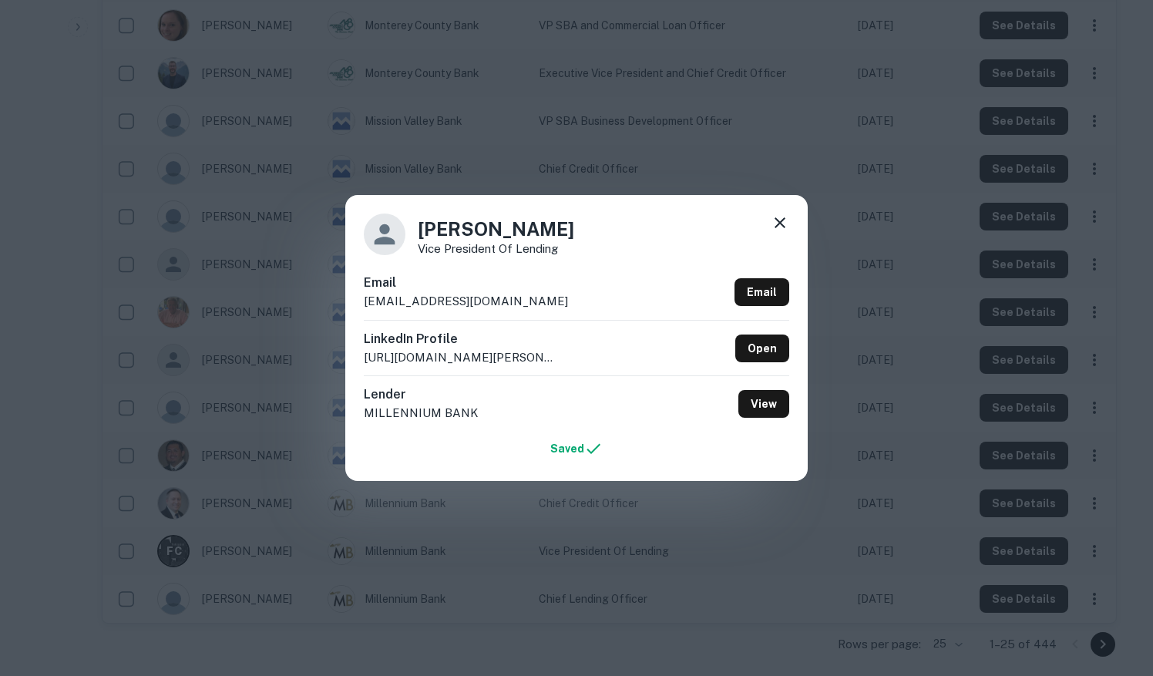
click at [884, 539] on div "[PERSON_NAME] Vice President Of Lending Email [EMAIL_ADDRESS][DOMAIN_NAME] Emai…" at bounding box center [576, 338] width 1153 height 676
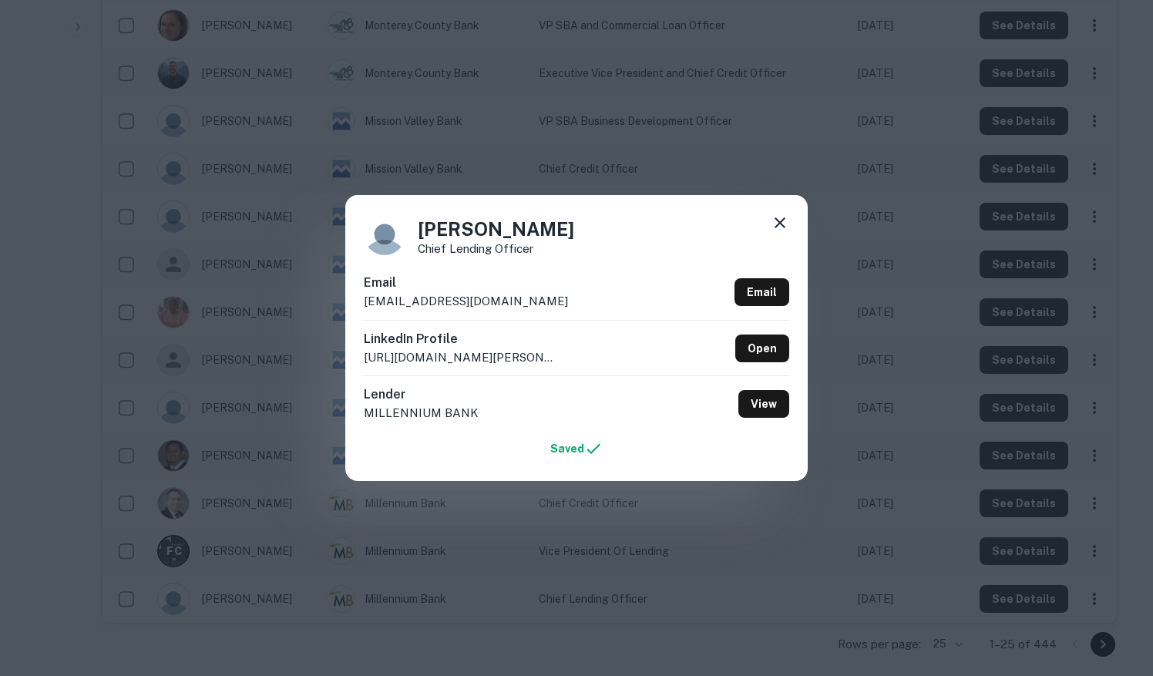
click at [821, 532] on div "[PERSON_NAME] Chief Lending Officer Email [EMAIL_ADDRESS][DOMAIN_NAME] Email Li…" at bounding box center [576, 338] width 1153 height 676
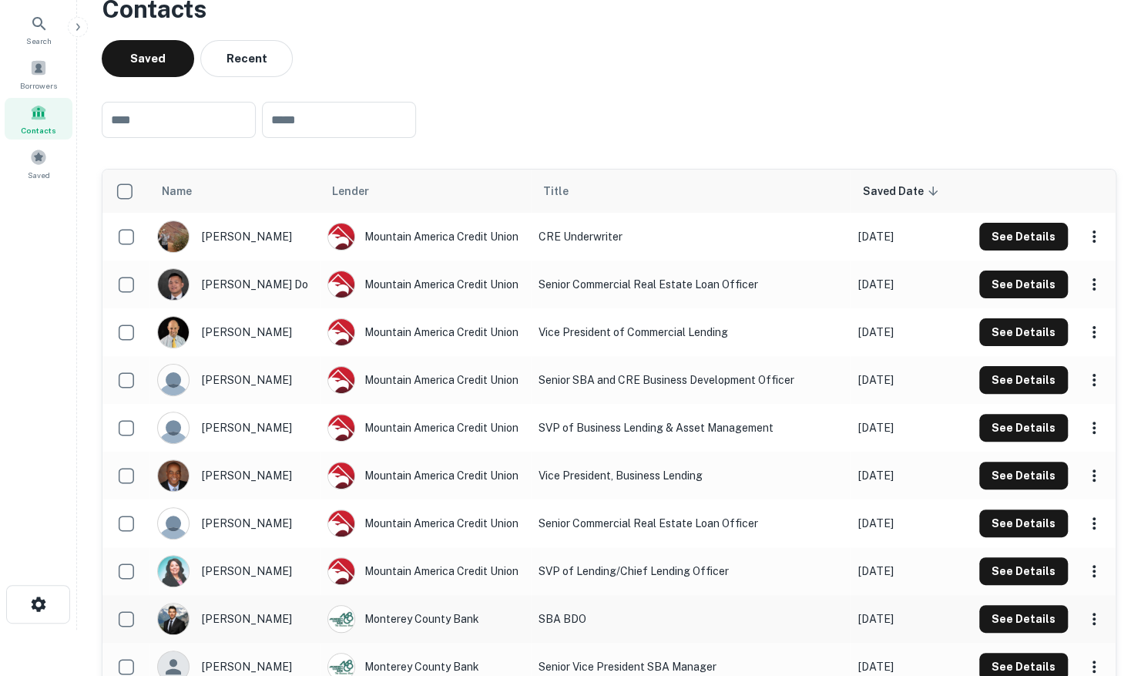
scroll to position [0, 0]
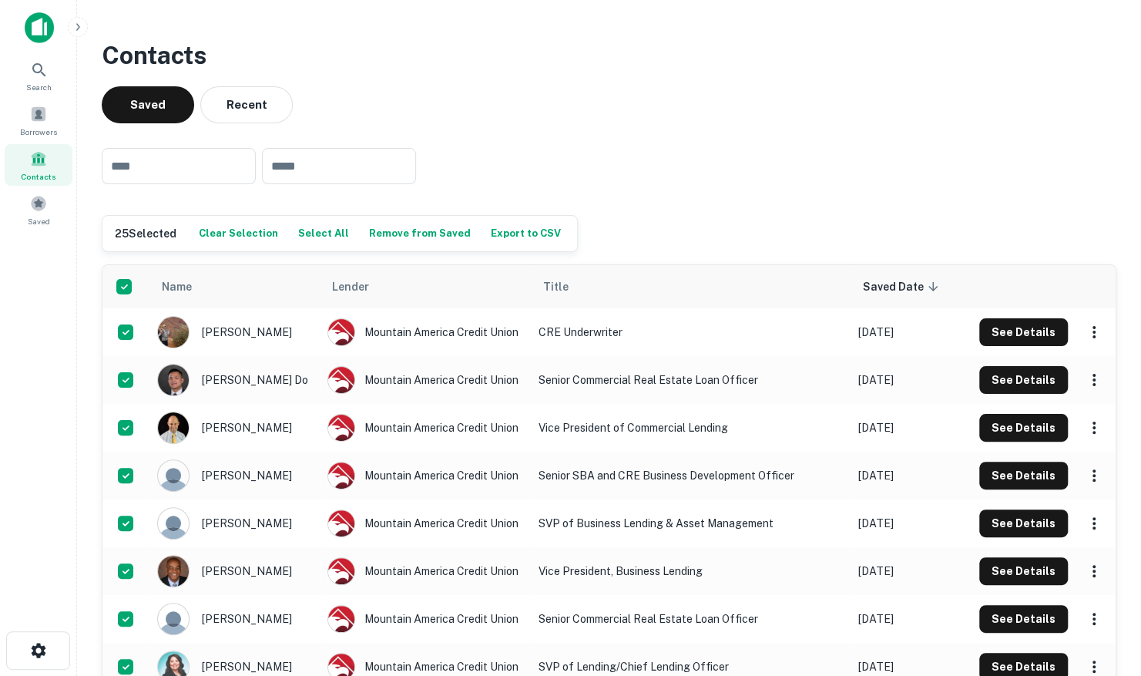
click at [488, 233] on button "Export to CSV" at bounding box center [526, 233] width 78 height 23
click at [646, 180] on div "​ ​" at bounding box center [609, 166] width 1015 height 61
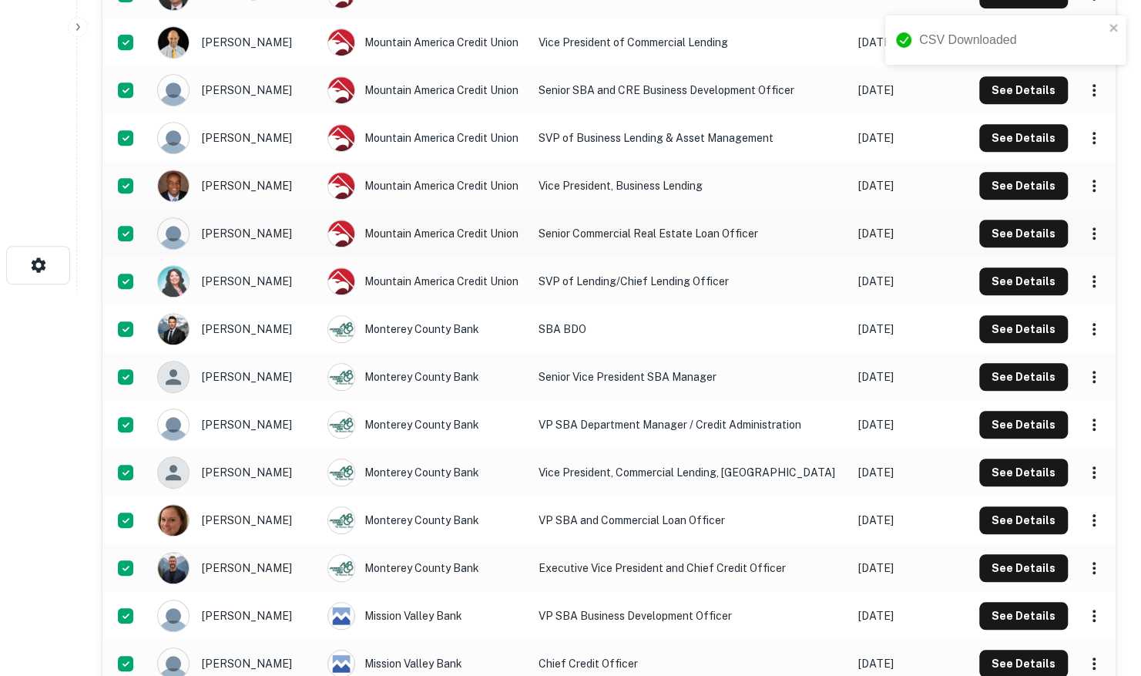
scroll to position [462, 0]
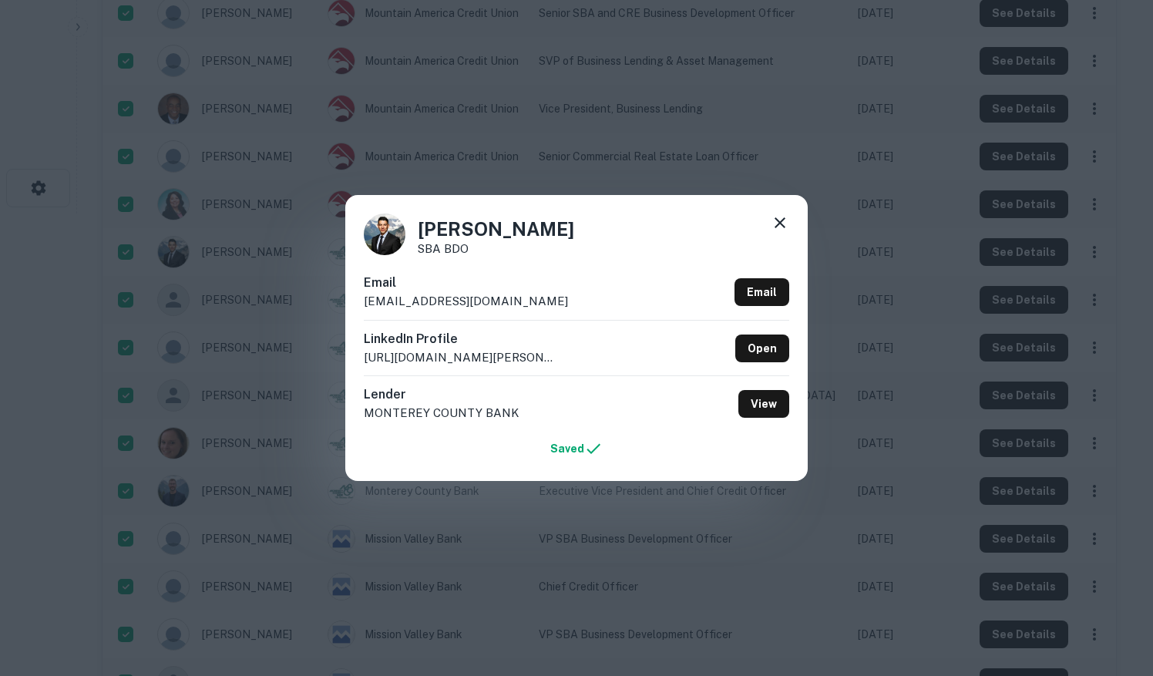
click at [858, 193] on div "[PERSON_NAME] SBA BDO Email [EMAIL_ADDRESS][DOMAIN_NAME] Email LinkedIn Profile…" at bounding box center [576, 338] width 1153 height 676
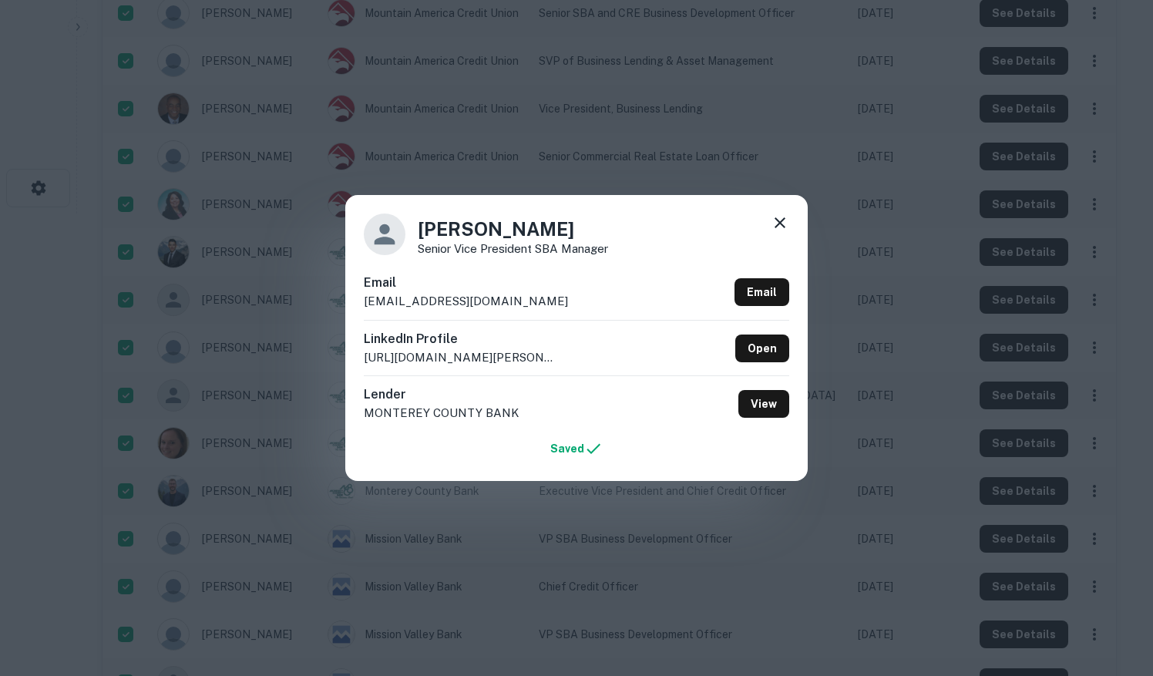
click at [888, 191] on div "[PERSON_NAME] Senior Vice President SBA Manager Email [EMAIL_ADDRESS][DOMAIN_NA…" at bounding box center [576, 338] width 1153 height 676
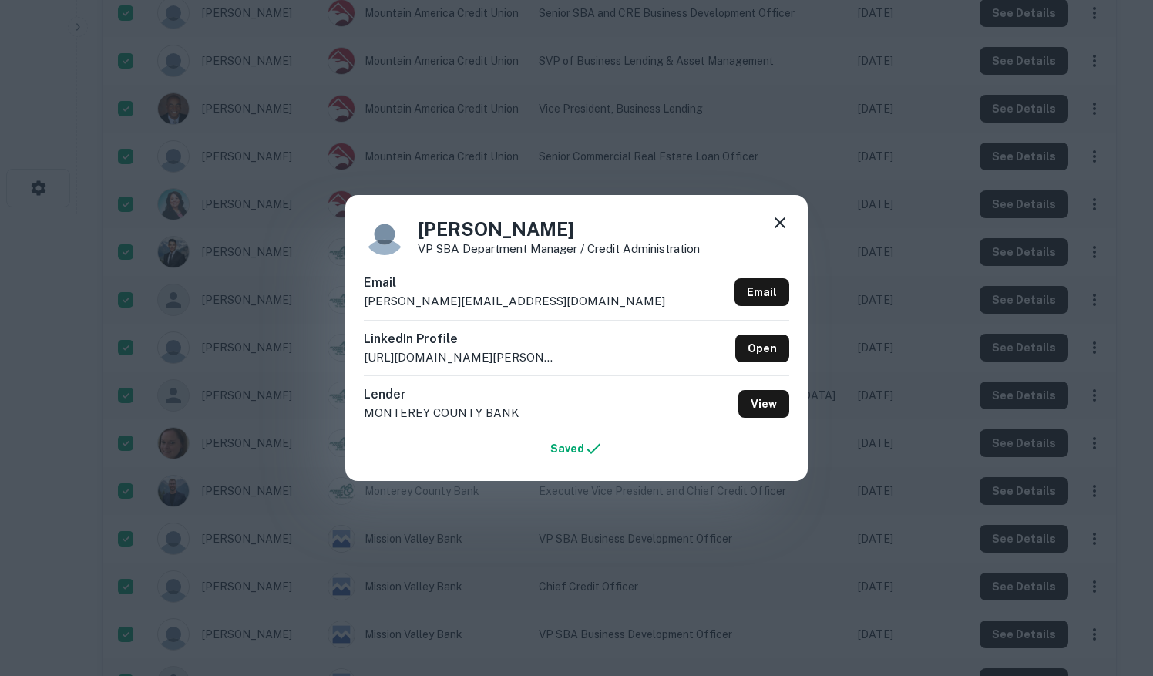
click at [886, 198] on div "[PERSON_NAME] VP SBA Department Manager / Credit Administration Email [PERSON_N…" at bounding box center [576, 338] width 1153 height 676
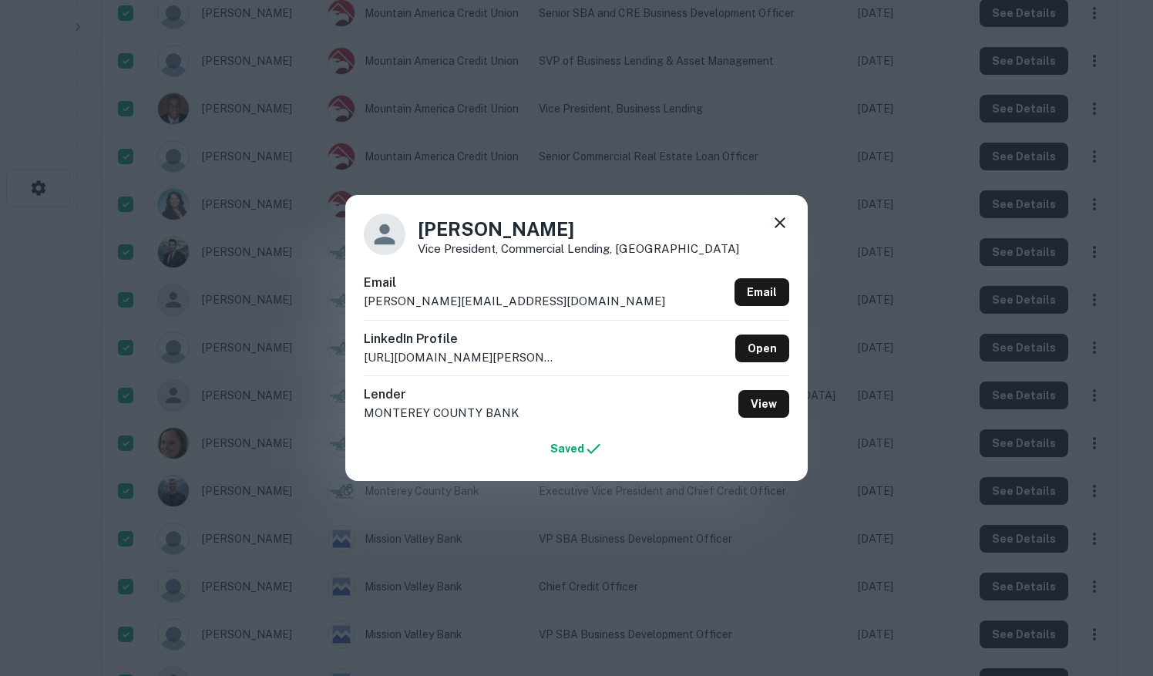
click at [889, 210] on div "[PERSON_NAME] Vice President, Commercial Lending, Monterey County Bank Email [P…" at bounding box center [576, 338] width 1153 height 676
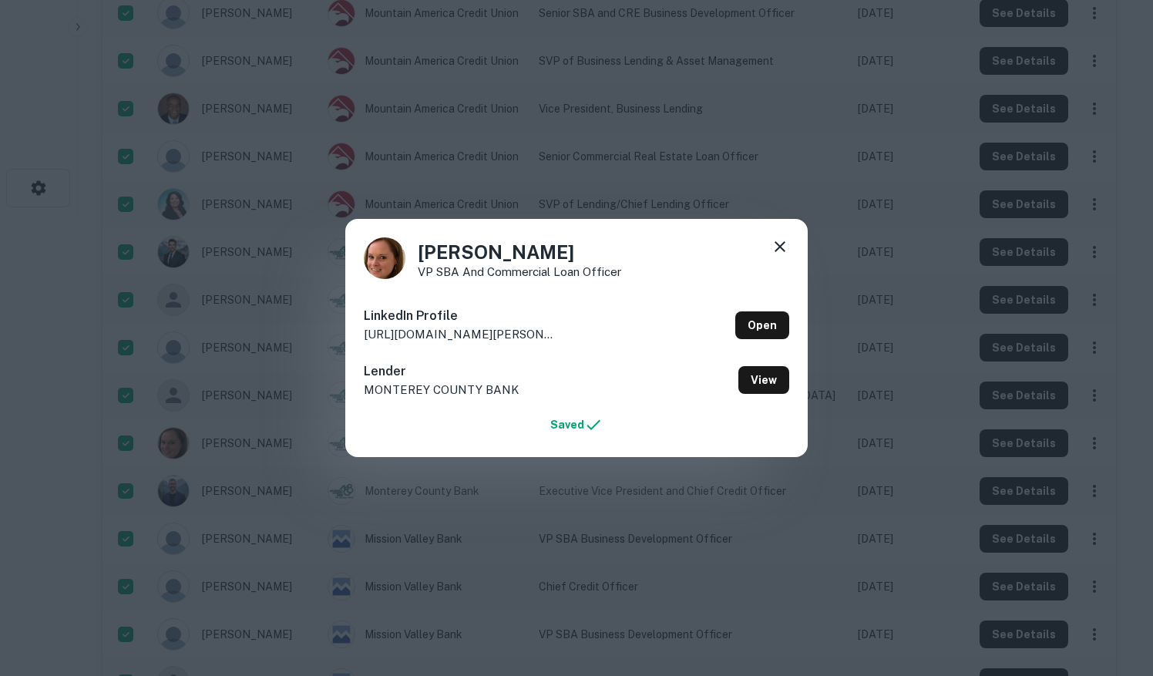
click at [919, 236] on div "[PERSON_NAME] VP SBA and Commercial Loan Officer LinkedIn Profile [URL][DOMAIN_…" at bounding box center [576, 338] width 1153 height 676
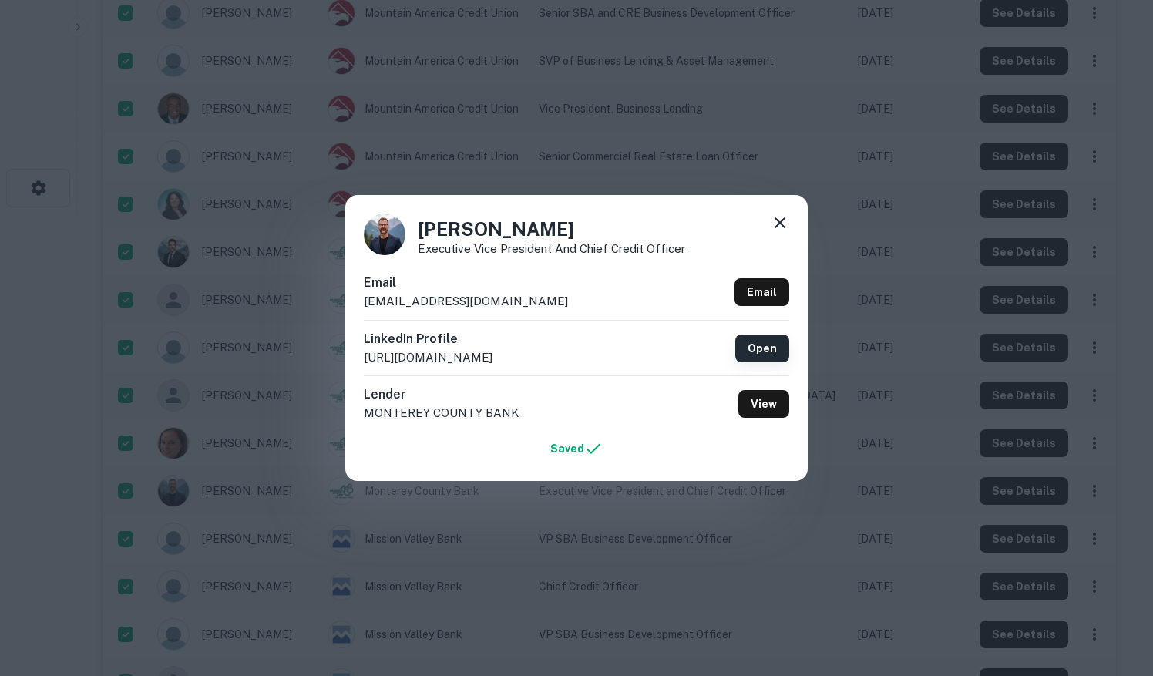
click at [774, 352] on link "Open" at bounding box center [762, 348] width 54 height 28
click at [781, 222] on icon at bounding box center [779, 222] width 11 height 11
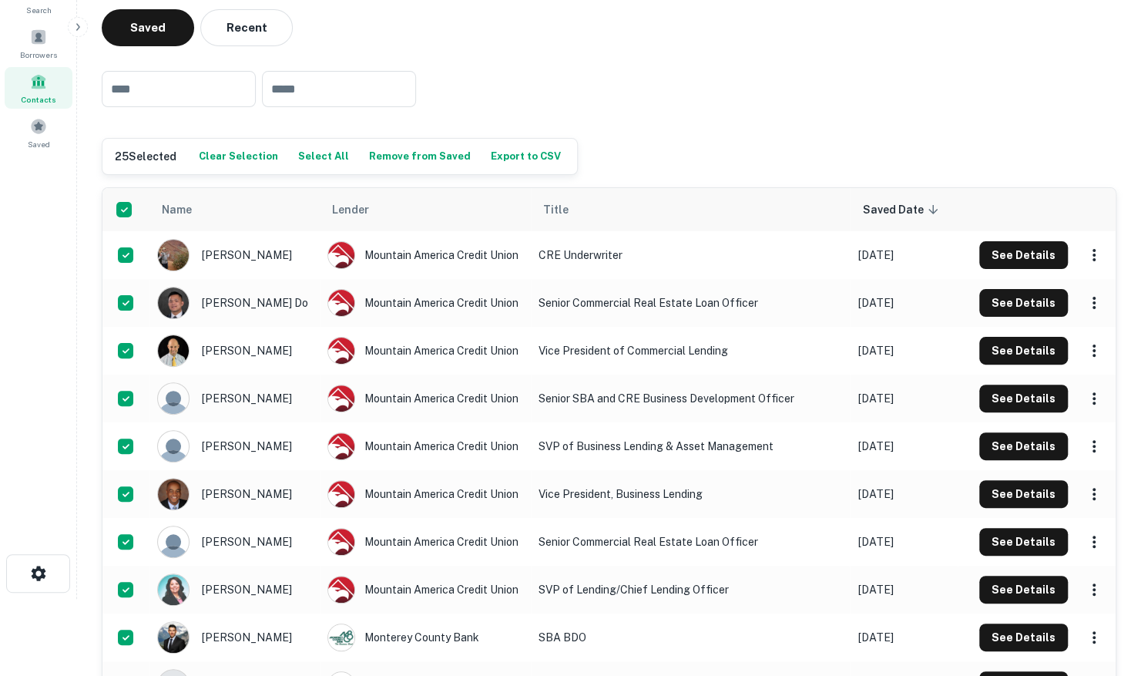
scroll to position [0, 0]
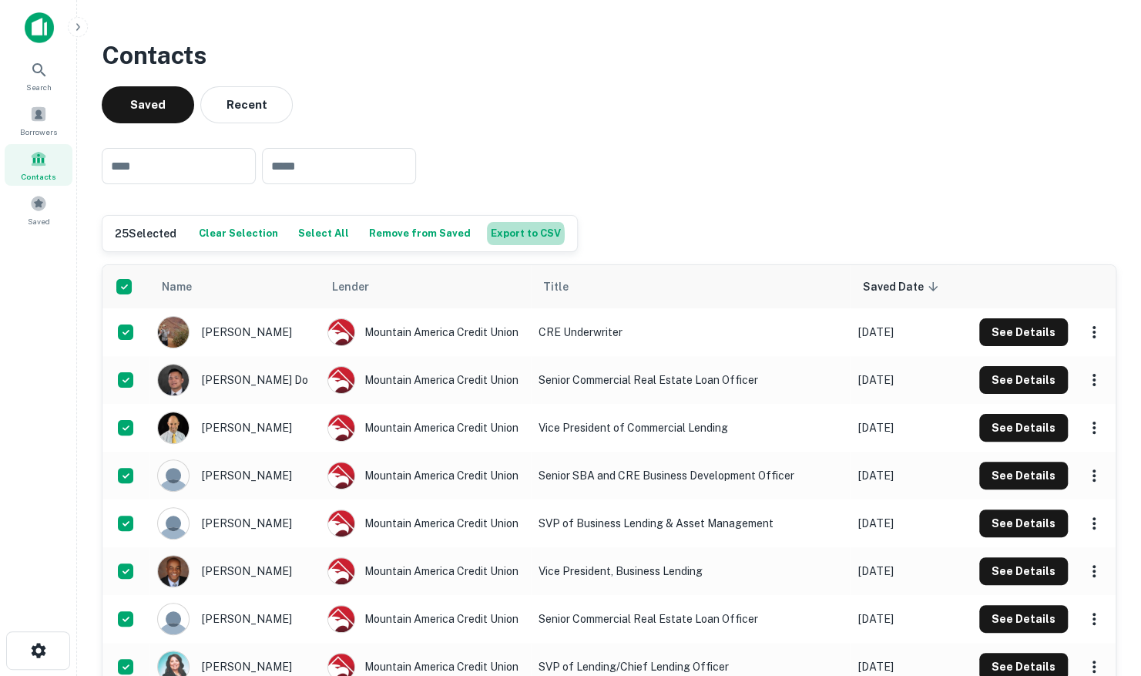
click at [501, 234] on button "Export to CSV" at bounding box center [526, 233] width 78 height 23
click at [606, 137] on div "​ ​" at bounding box center [609, 166] width 1015 height 61
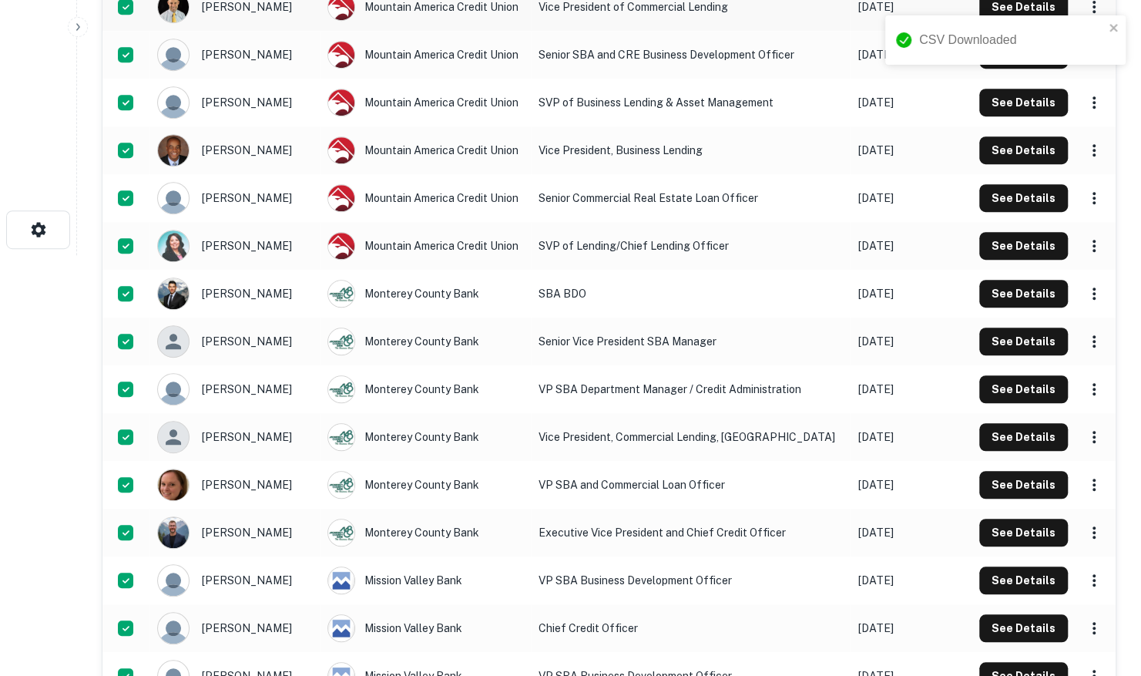
scroll to position [462, 0]
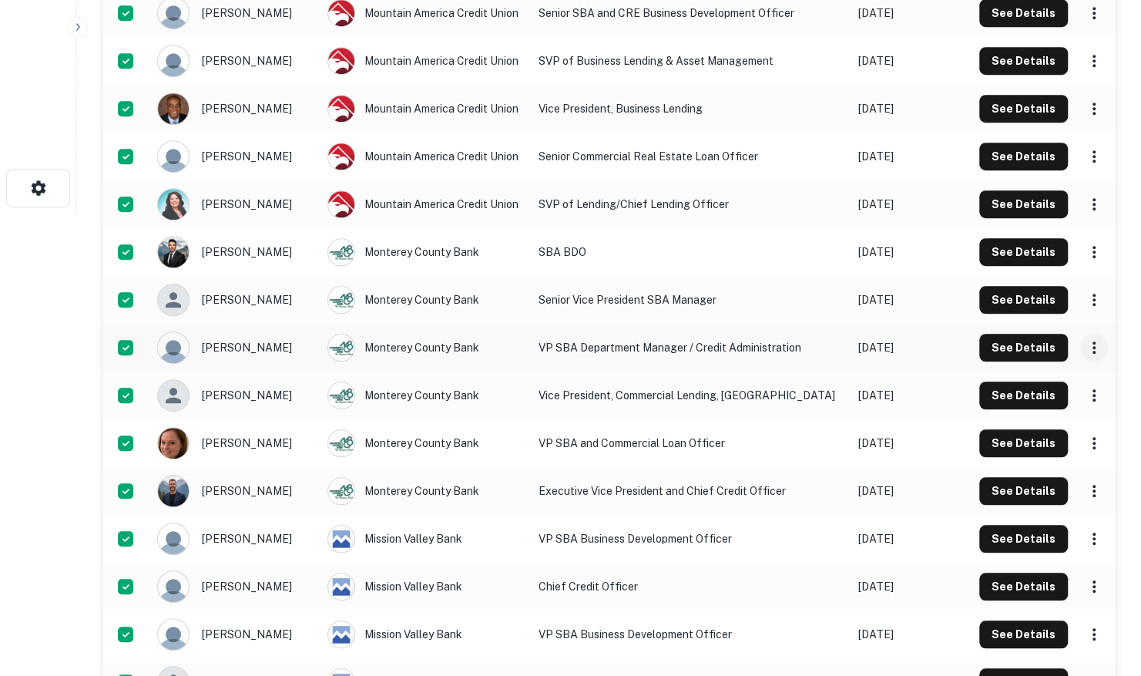
click at [1089, 346] on icon "scrollable content" at bounding box center [1094, 347] width 18 height 18
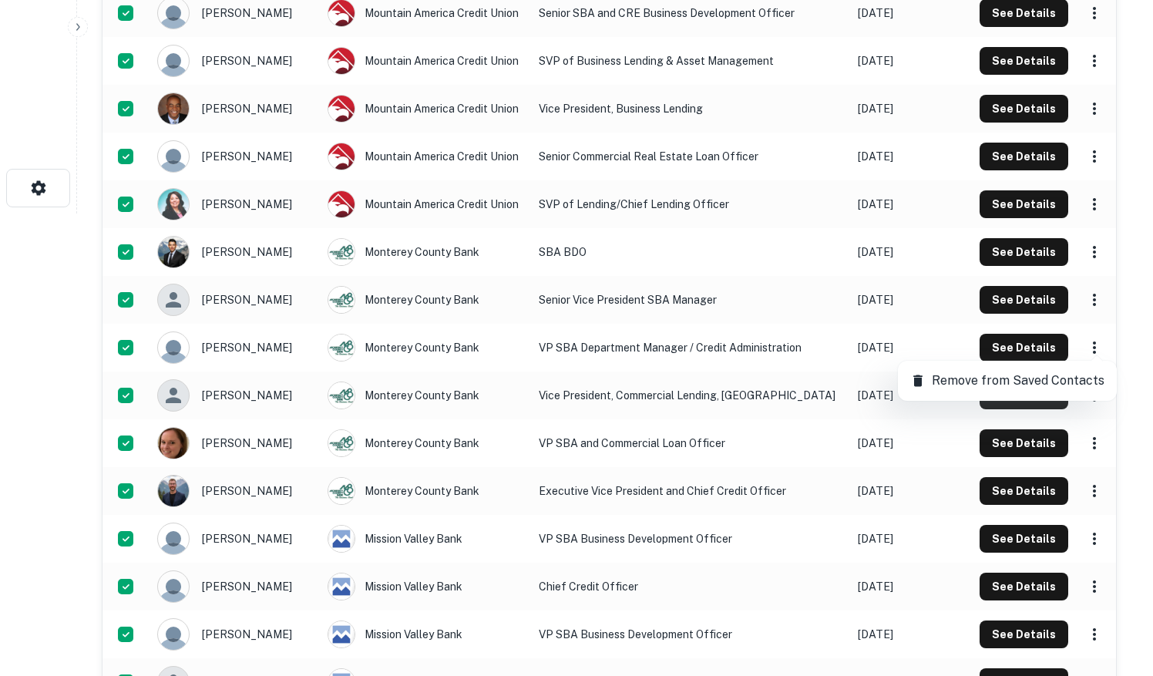
click at [1123, 297] on div at bounding box center [576, 338] width 1153 height 676
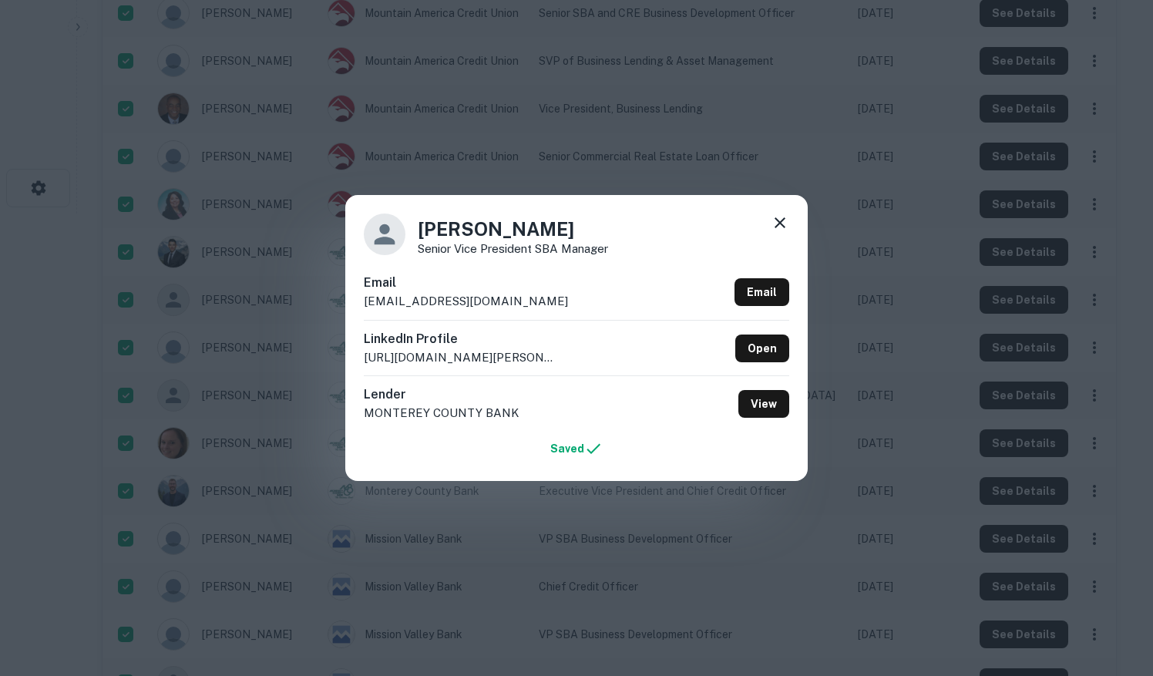
click at [1136, 231] on div "[PERSON_NAME] Senior Vice President SBA Manager Email [EMAIL_ADDRESS][DOMAIN_NA…" at bounding box center [576, 338] width 1153 height 676
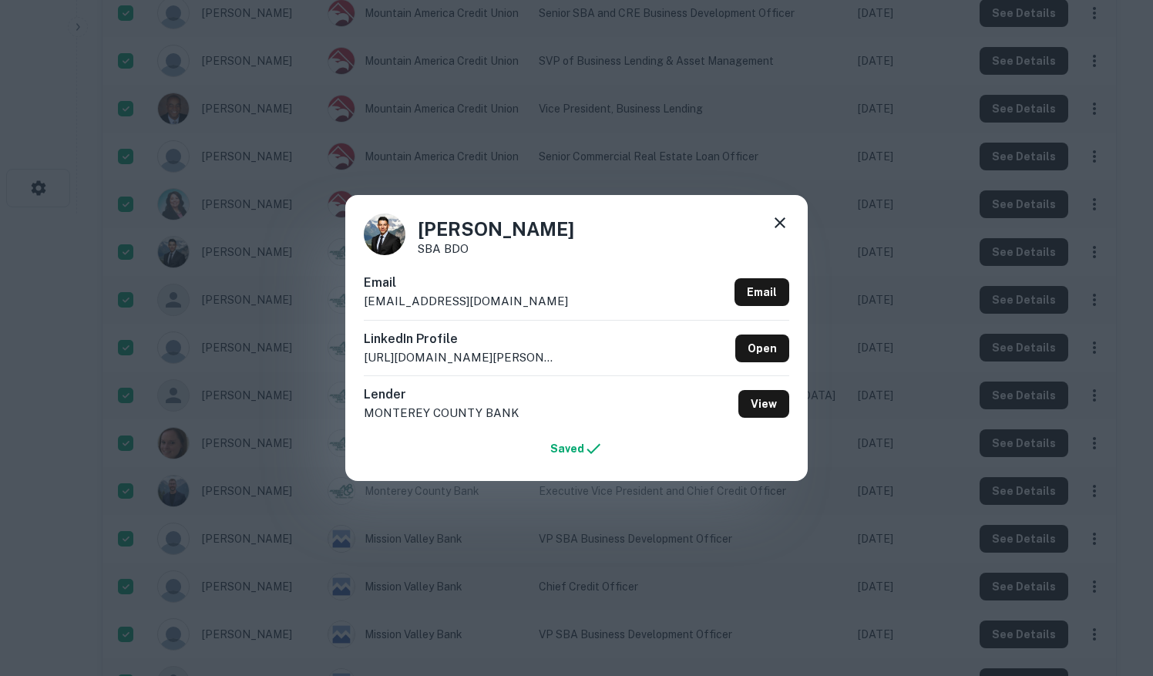
click at [1123, 211] on div "[PERSON_NAME] SBA BDO Email [EMAIL_ADDRESS][DOMAIN_NAME] Email LinkedIn Profile…" at bounding box center [576, 338] width 1153 height 676
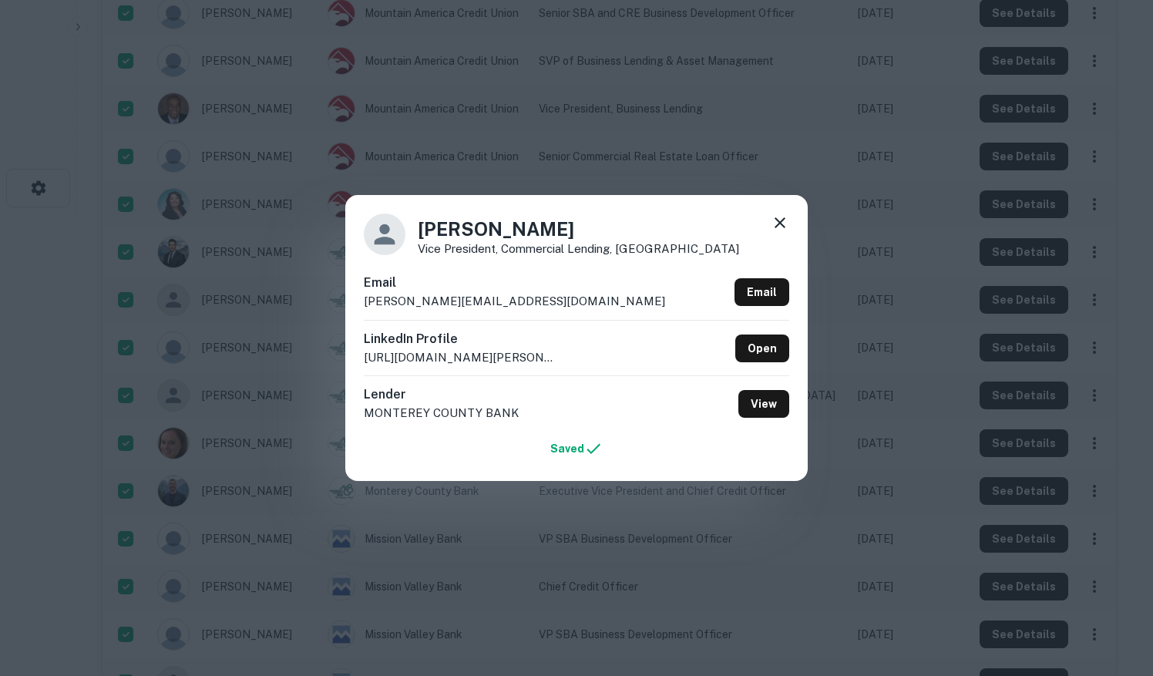
click at [1135, 245] on div "[PERSON_NAME] Vice President, Commercial Lending, Monterey County Bank Email [P…" at bounding box center [576, 338] width 1153 height 676
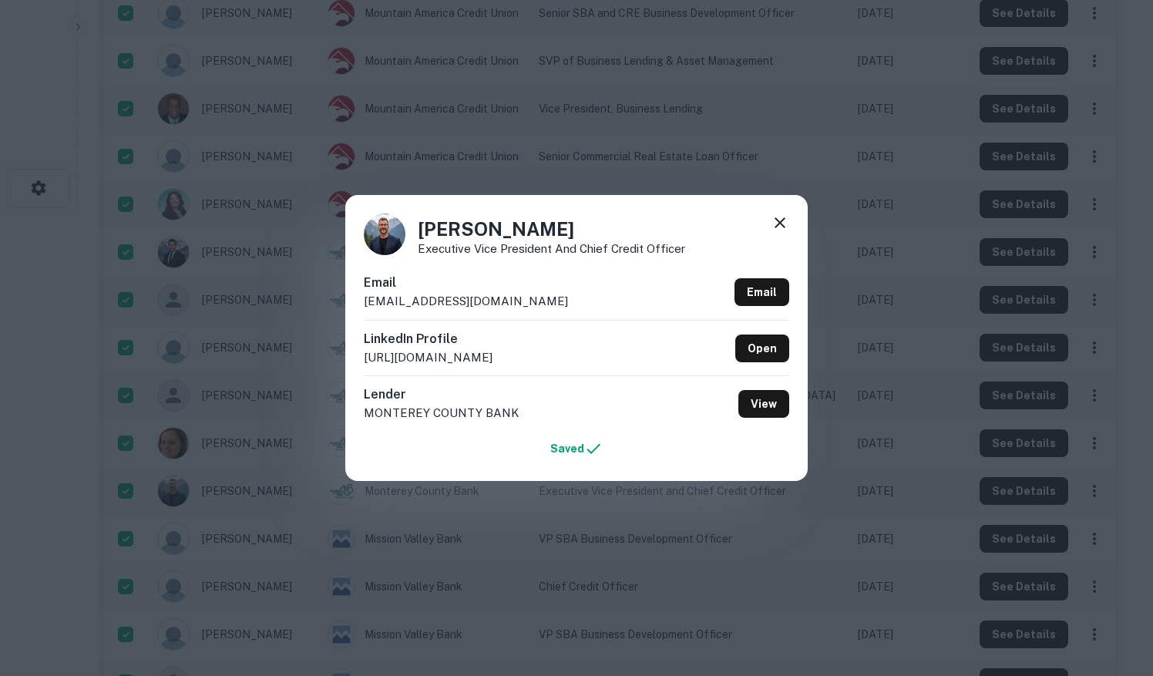
click at [1132, 297] on div "[PERSON_NAME] Executive Vice President and Chief Credit Officer Email [EMAIL_AD…" at bounding box center [576, 338] width 1153 height 676
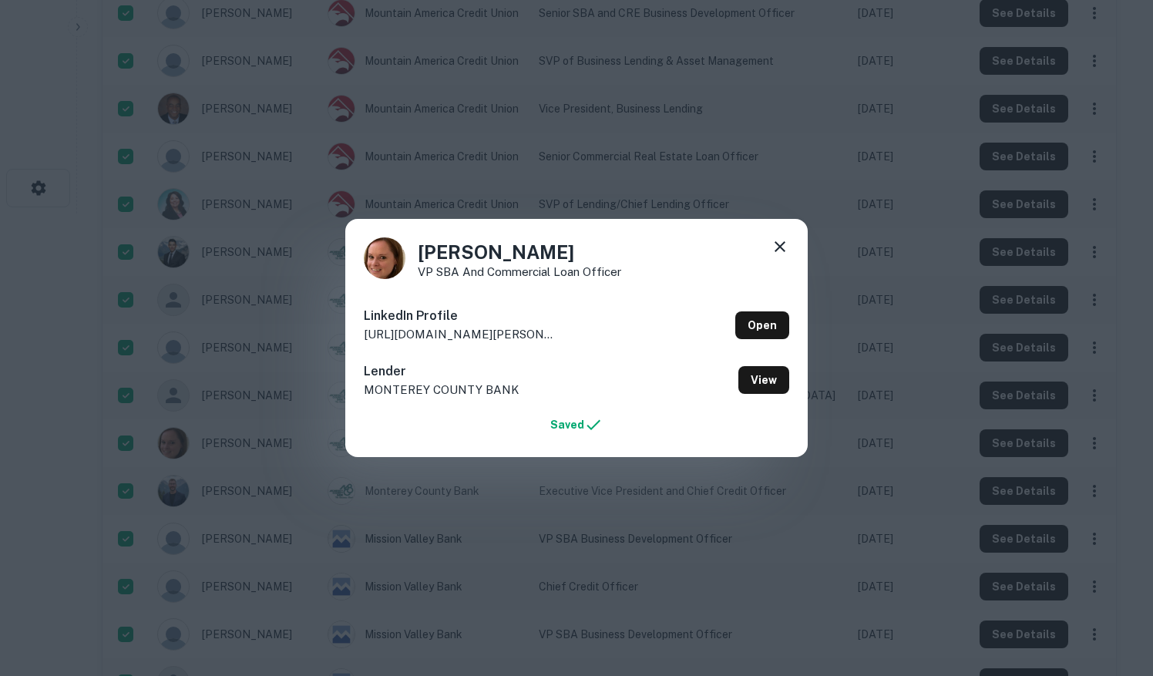
click at [783, 243] on icon at bounding box center [779, 246] width 11 height 11
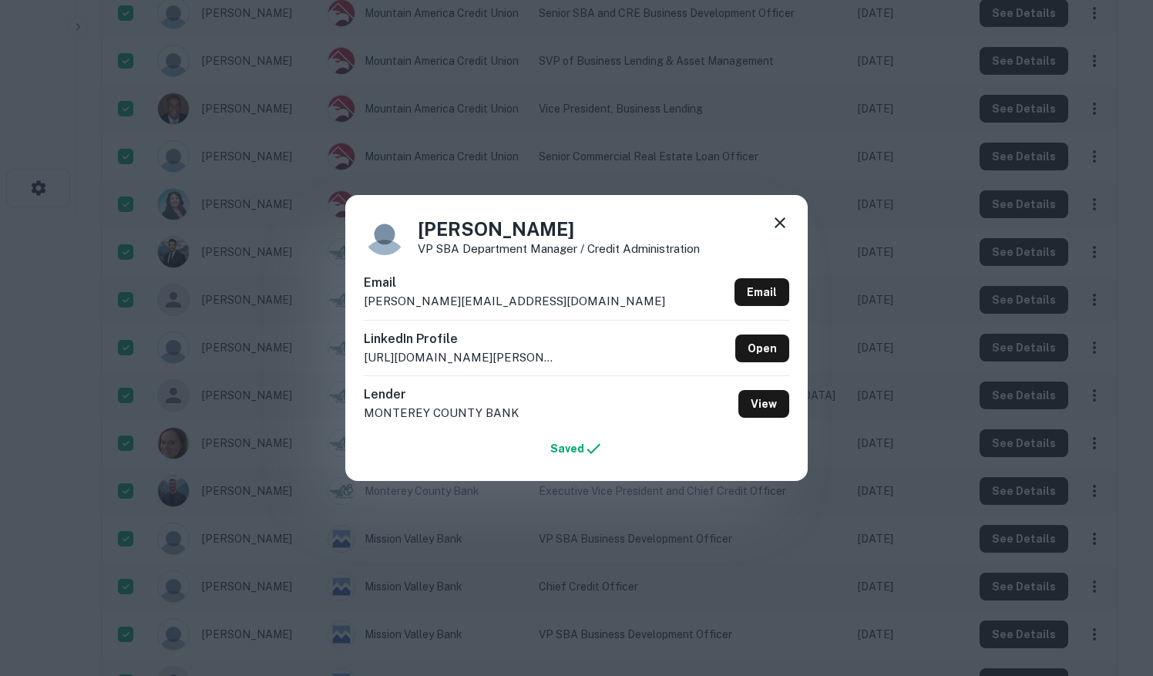
click at [784, 221] on icon at bounding box center [779, 222] width 18 height 18
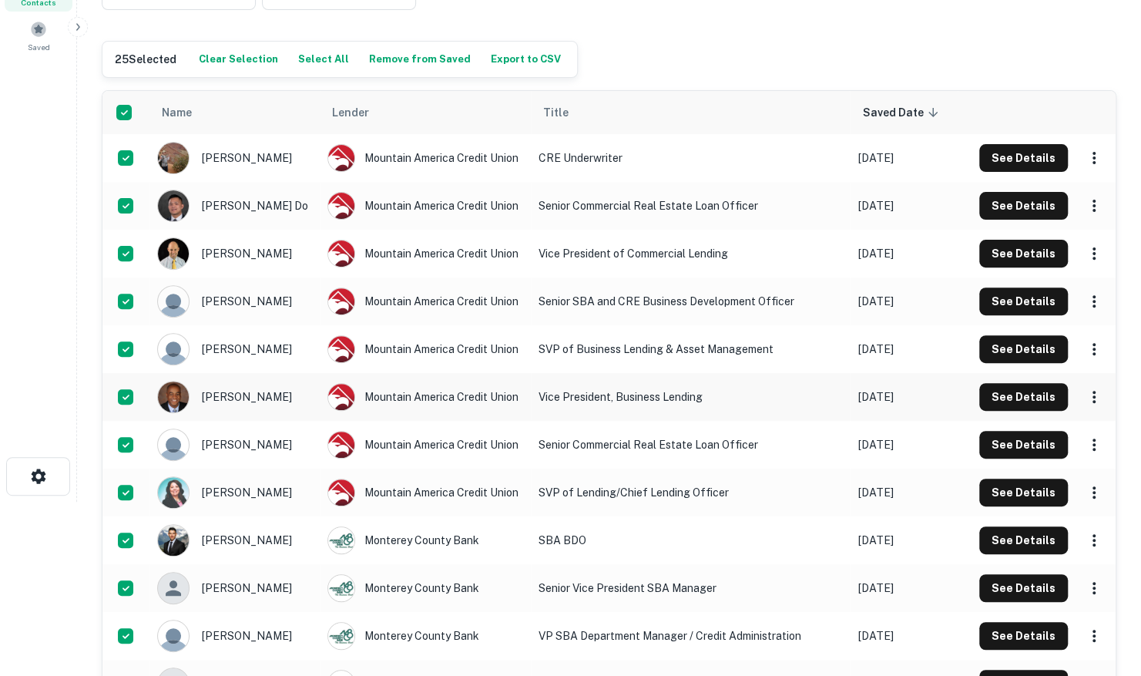
scroll to position [154, 0]
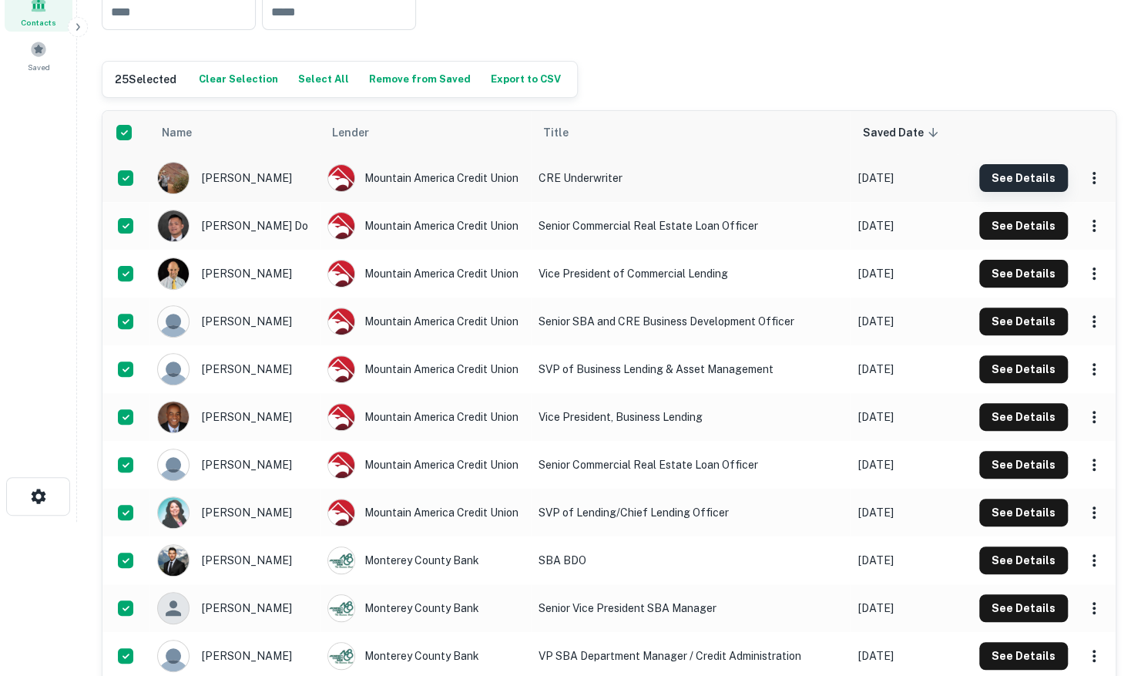
click at [1014, 190] on button "See Details" at bounding box center [1023, 178] width 89 height 28
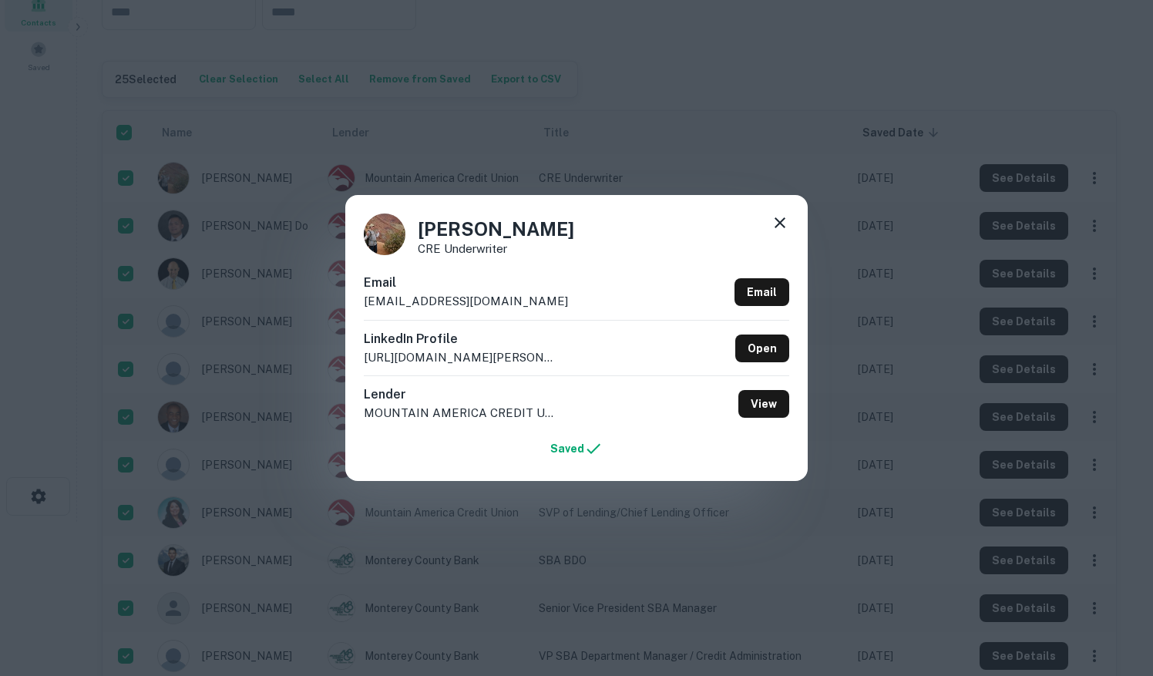
click at [763, 114] on div "[PERSON_NAME] CRE Underwriter Email [EMAIL_ADDRESS][DOMAIN_NAME] Email LinkedIn…" at bounding box center [576, 338] width 1153 height 676
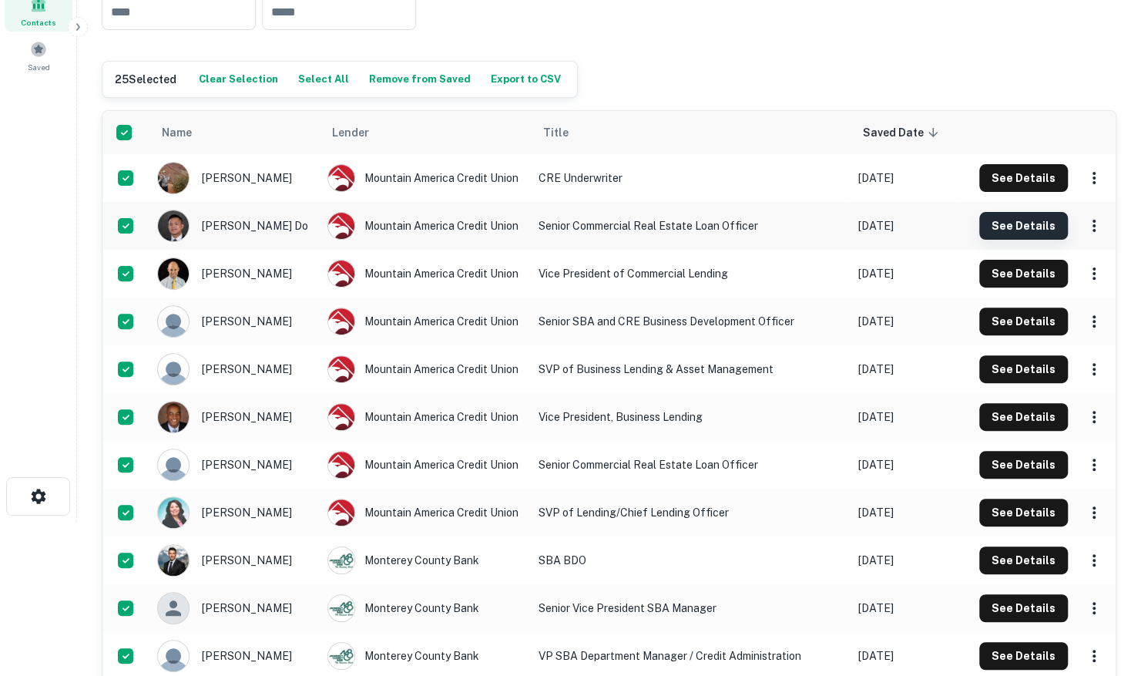
click at [1013, 217] on button "See Details" at bounding box center [1023, 226] width 89 height 28
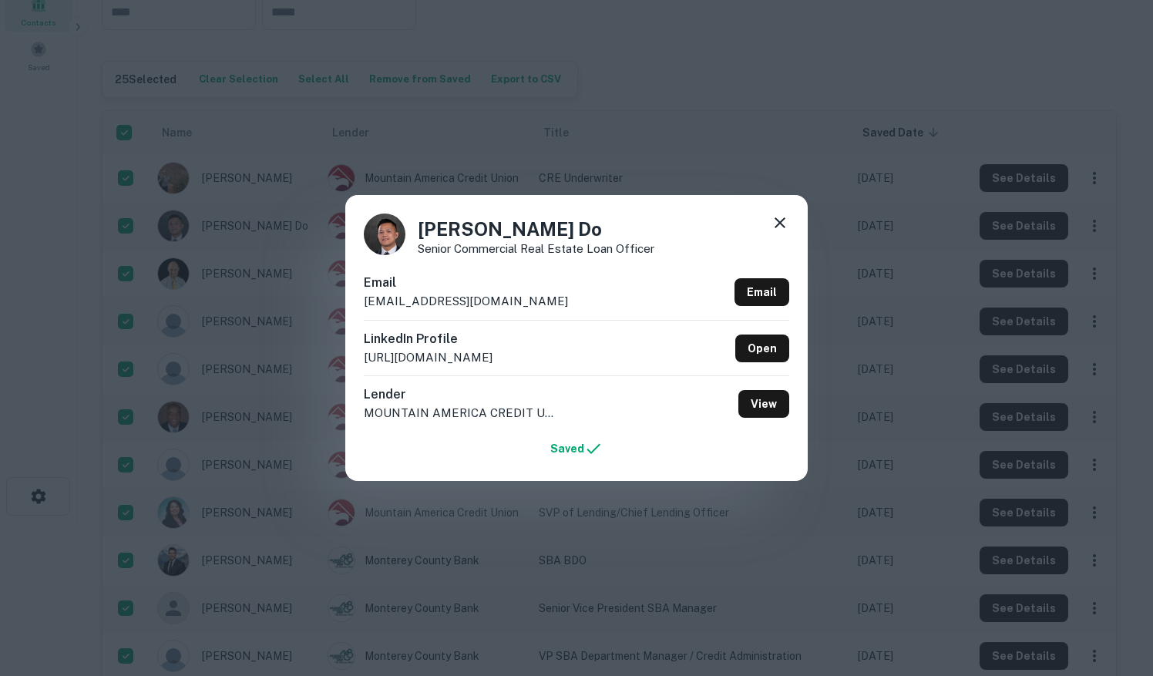
click at [777, 227] on icon at bounding box center [779, 222] width 11 height 11
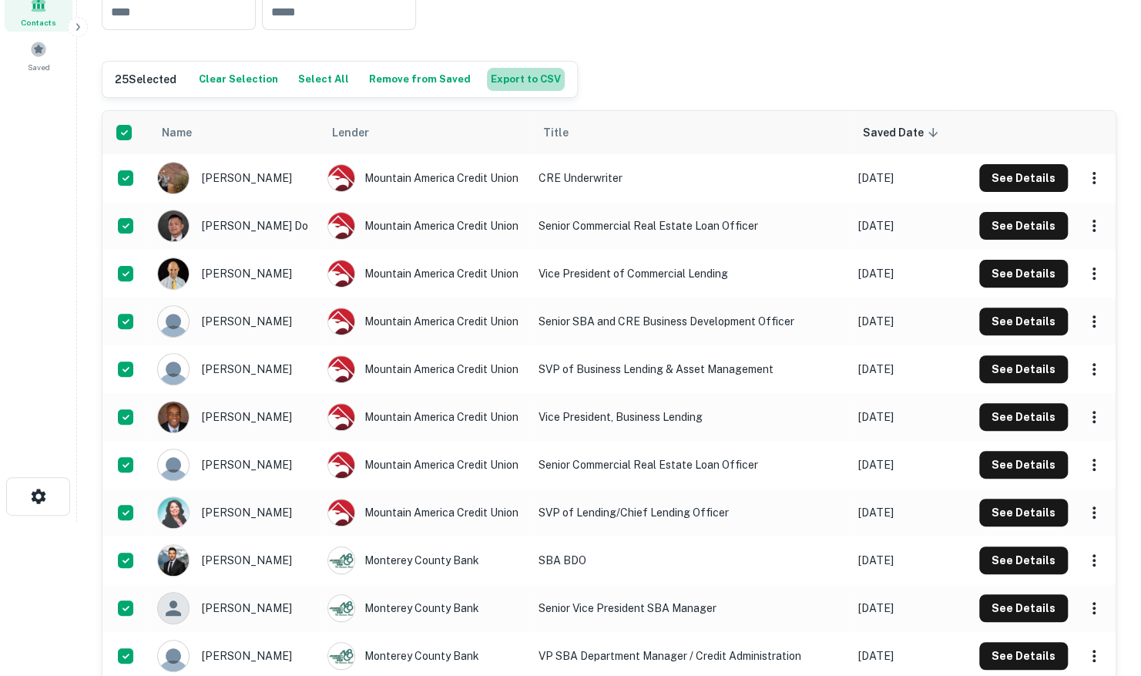
click at [521, 81] on button "Export to CSV" at bounding box center [526, 79] width 78 height 23
